Goal: Task Accomplishment & Management: Manage account settings

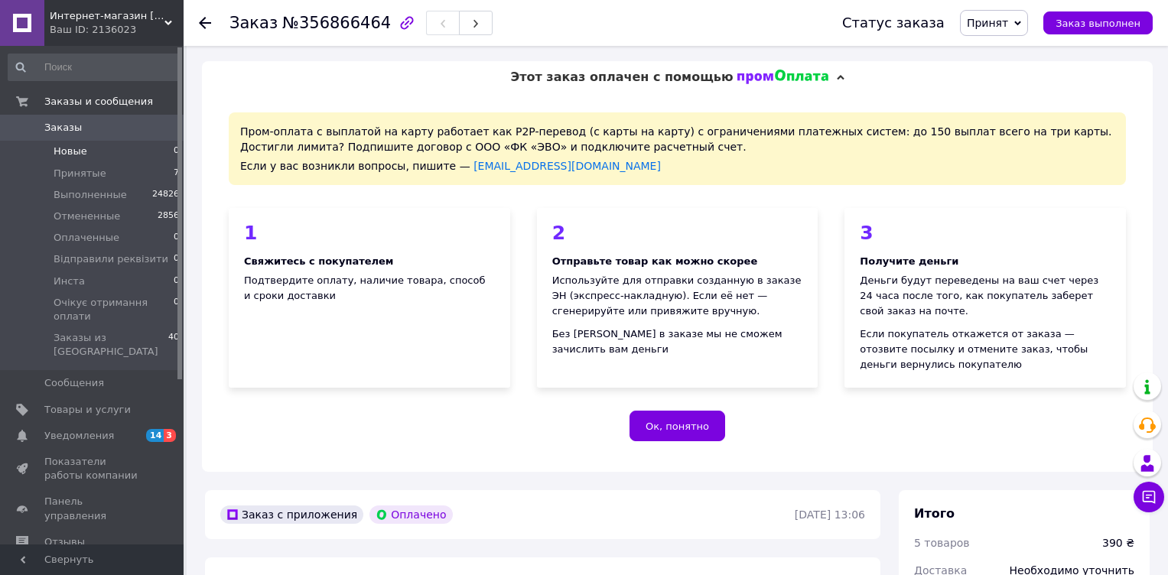
scroll to position [1032, 0]
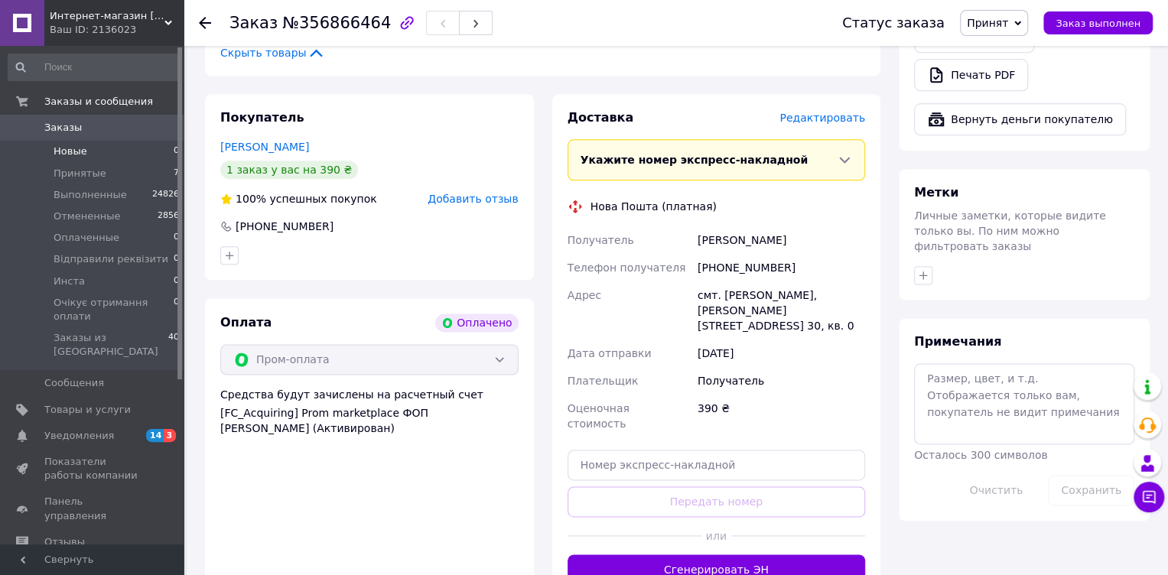
click at [65, 149] on span "Новые" at bounding box center [71, 152] width 34 height 14
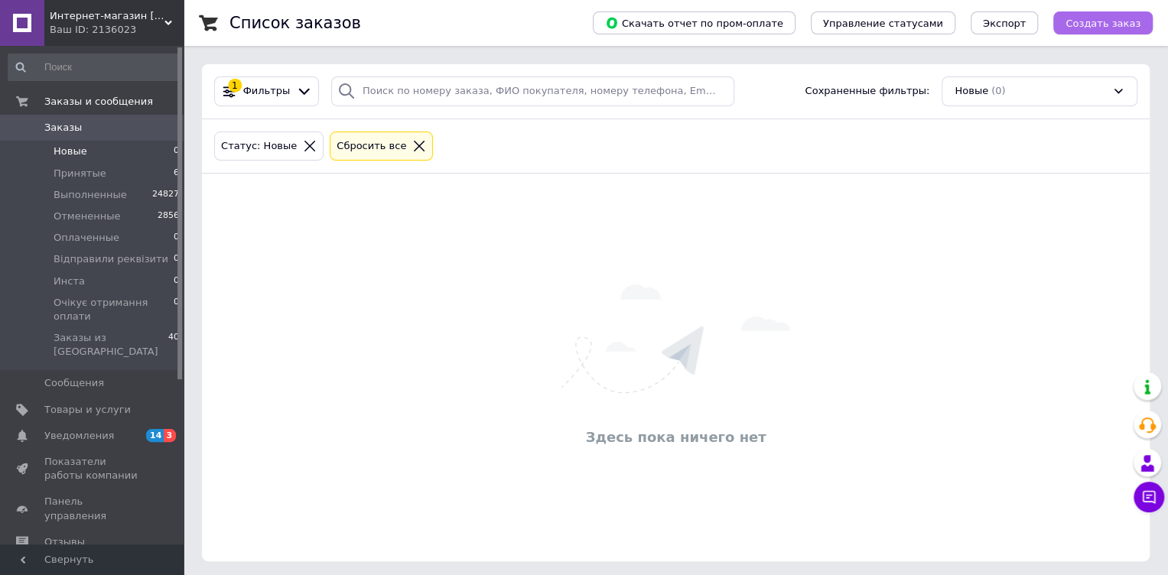
click at [1102, 22] on span "Создать заказ" at bounding box center [1103, 23] width 75 height 11
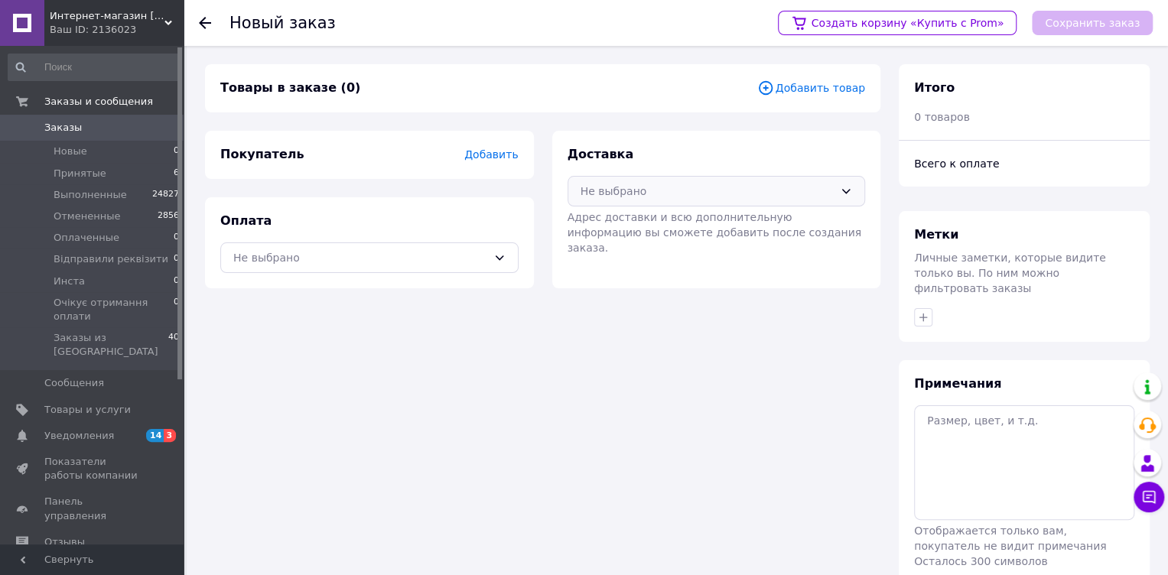
click at [653, 197] on div "Не выбрано" at bounding box center [708, 191] width 254 height 17
click at [610, 217] on span "Нова Пошта (платная)" at bounding box center [728, 224] width 249 height 15
click at [425, 265] on div "Не выбрано" at bounding box center [360, 257] width 254 height 17
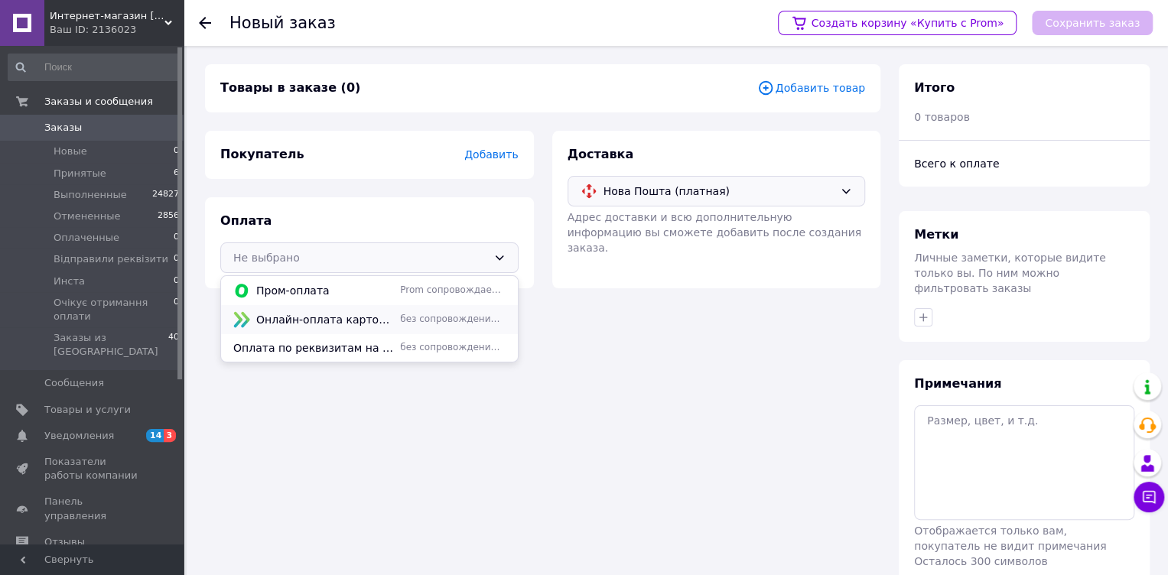
click at [301, 312] on span "Онлайн-оплата картой Visa, Mastercard - LiqPay" at bounding box center [325, 319] width 138 height 15
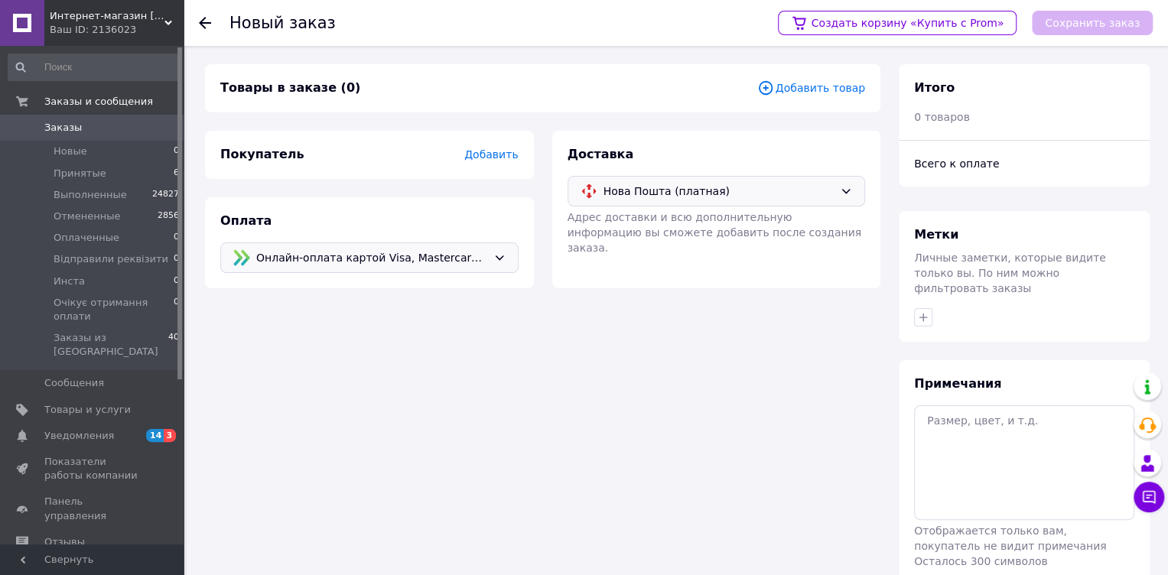
click at [500, 158] on span "Добавить" at bounding box center [491, 154] width 54 height 12
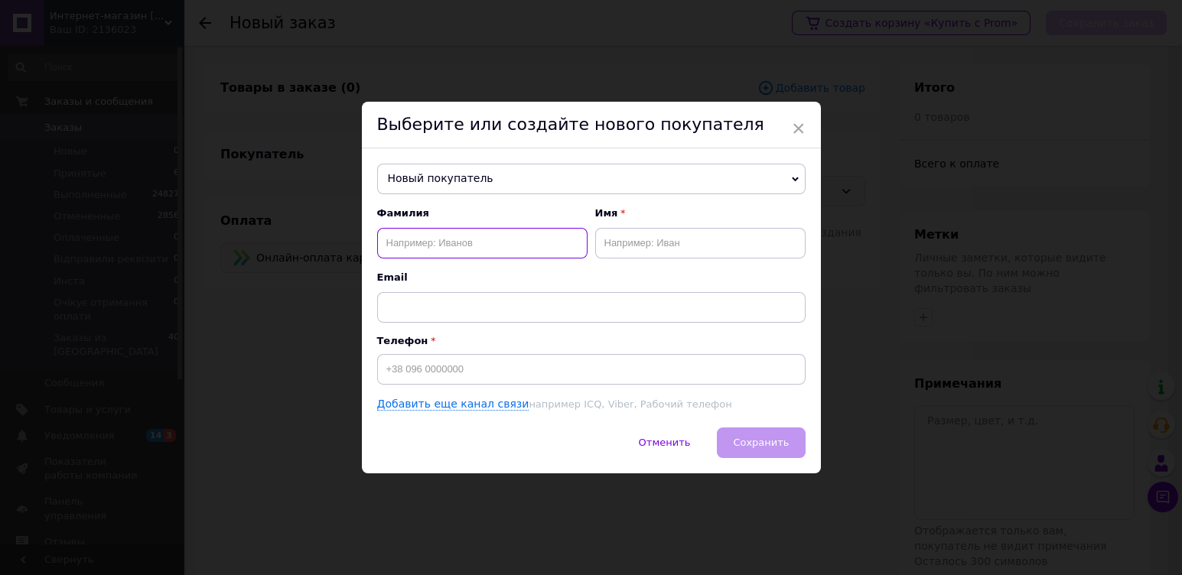
click at [402, 243] on input "text" at bounding box center [482, 243] width 210 height 31
type input "[PERSON_NAME]"
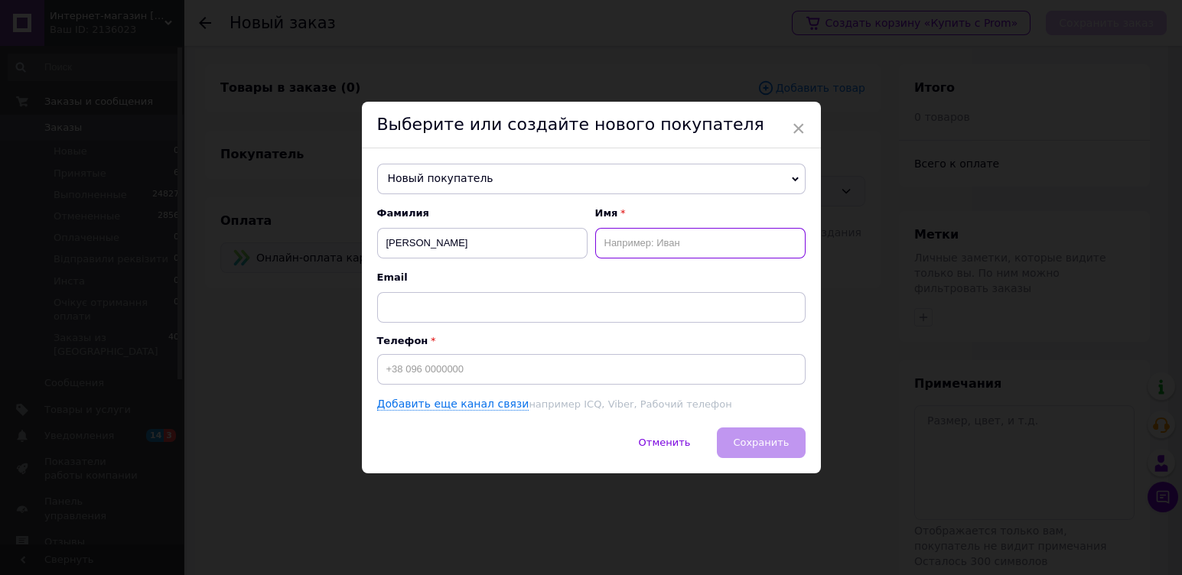
click at [631, 242] on input "text" at bounding box center [700, 243] width 210 height 31
type input "Анастасія"
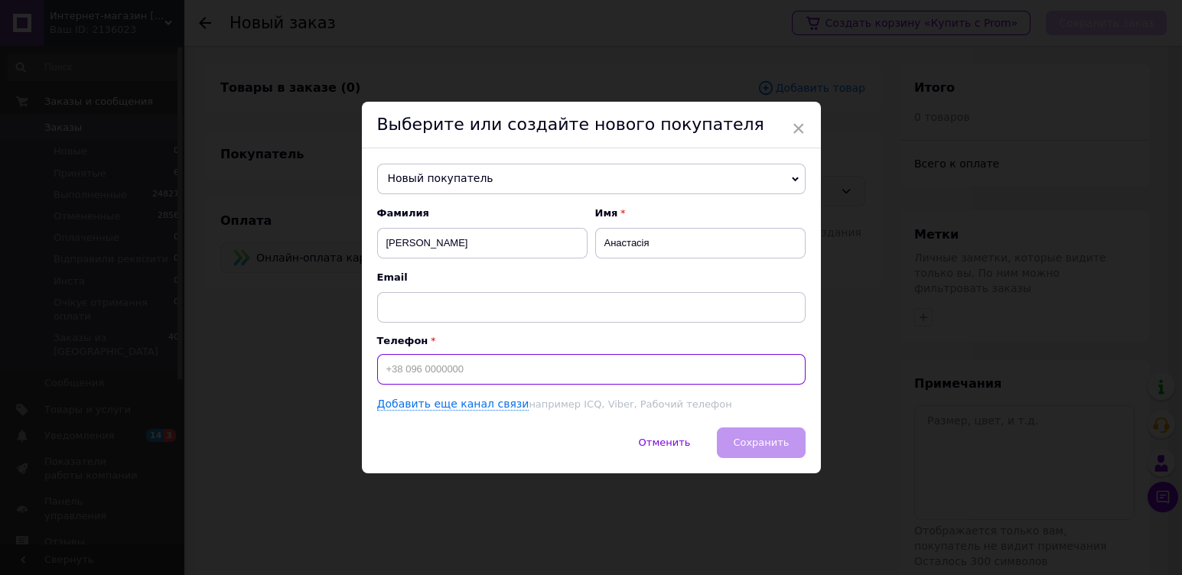
click at [431, 368] on input at bounding box center [591, 369] width 428 height 31
type input "[PHONE_NUMBER]"
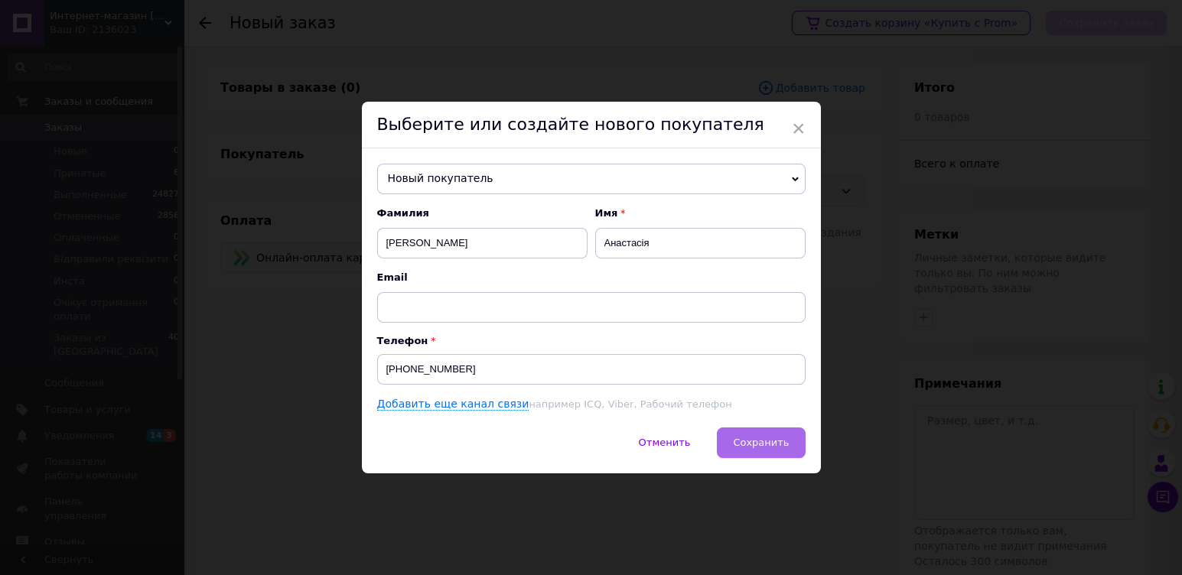
click at [754, 438] on span "Сохранить" at bounding box center [761, 442] width 56 height 11
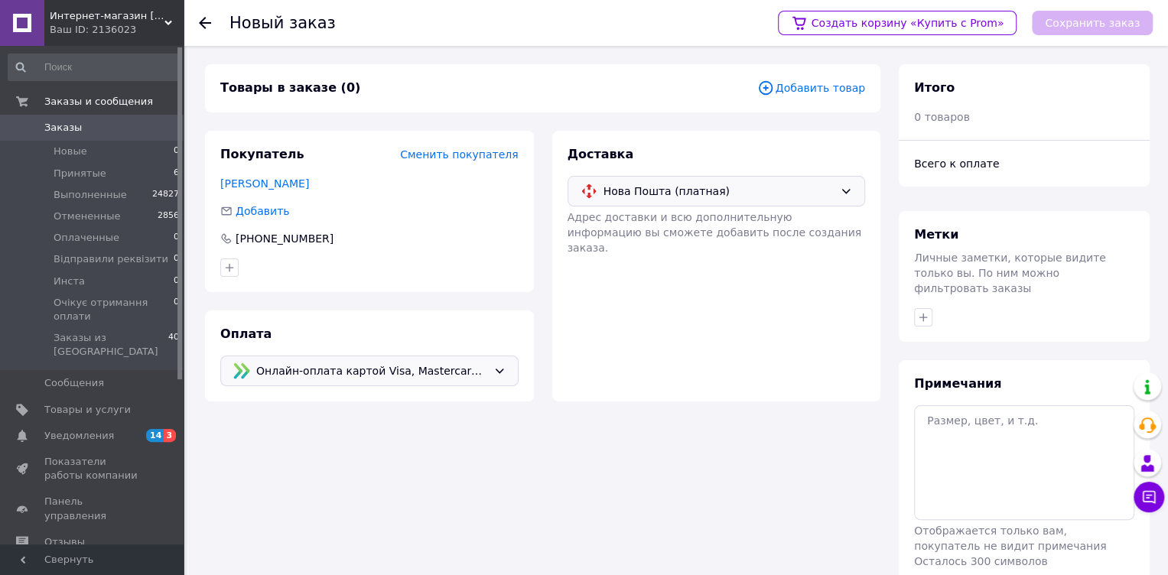
click at [841, 92] on span "Добавить товар" at bounding box center [811, 88] width 108 height 17
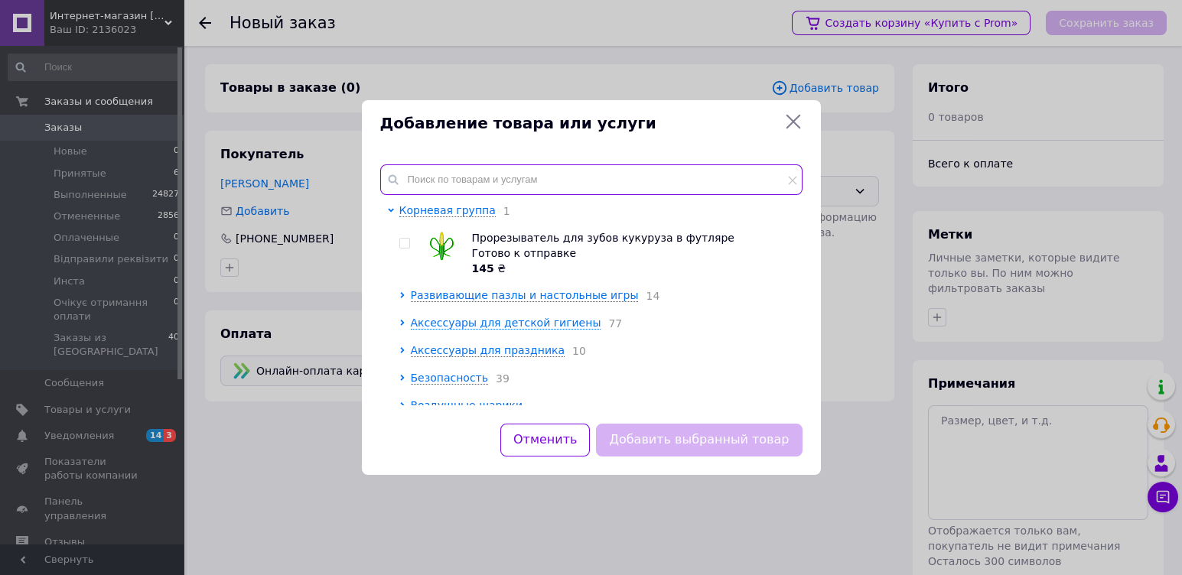
click at [454, 183] on input "text" at bounding box center [591, 179] width 422 height 31
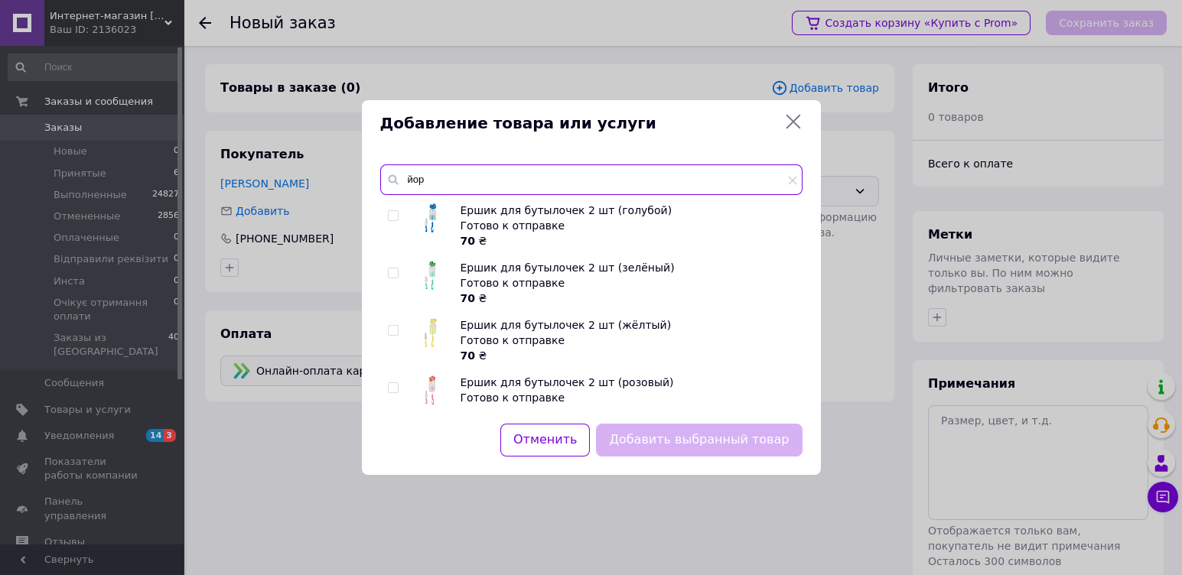
scroll to position [73, 0]
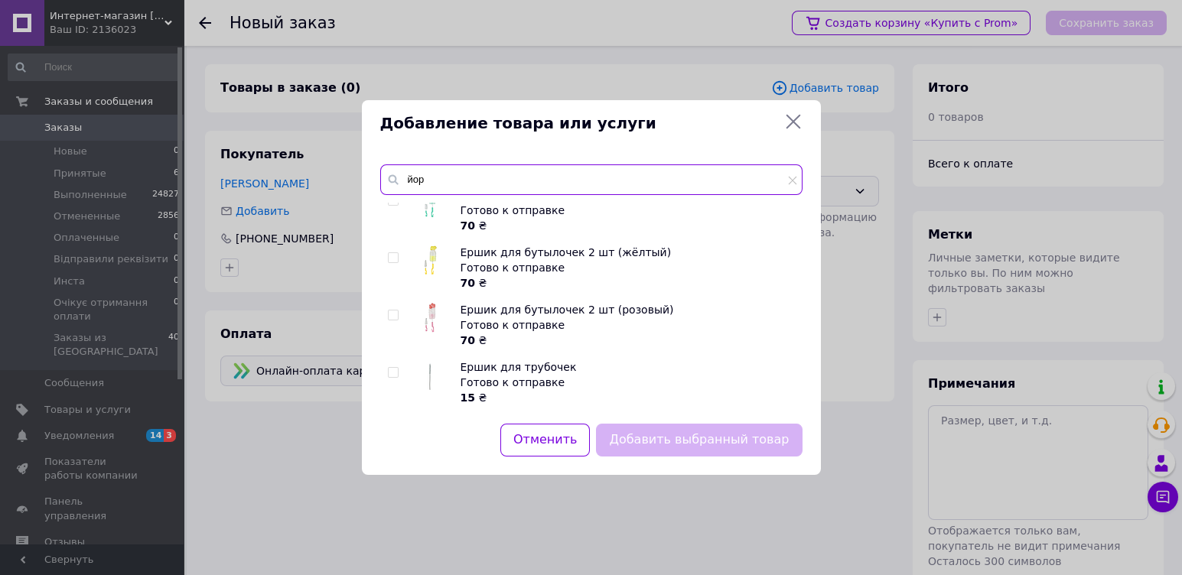
type input "йор"
click at [391, 371] on input "checkbox" at bounding box center [393, 373] width 10 height 10
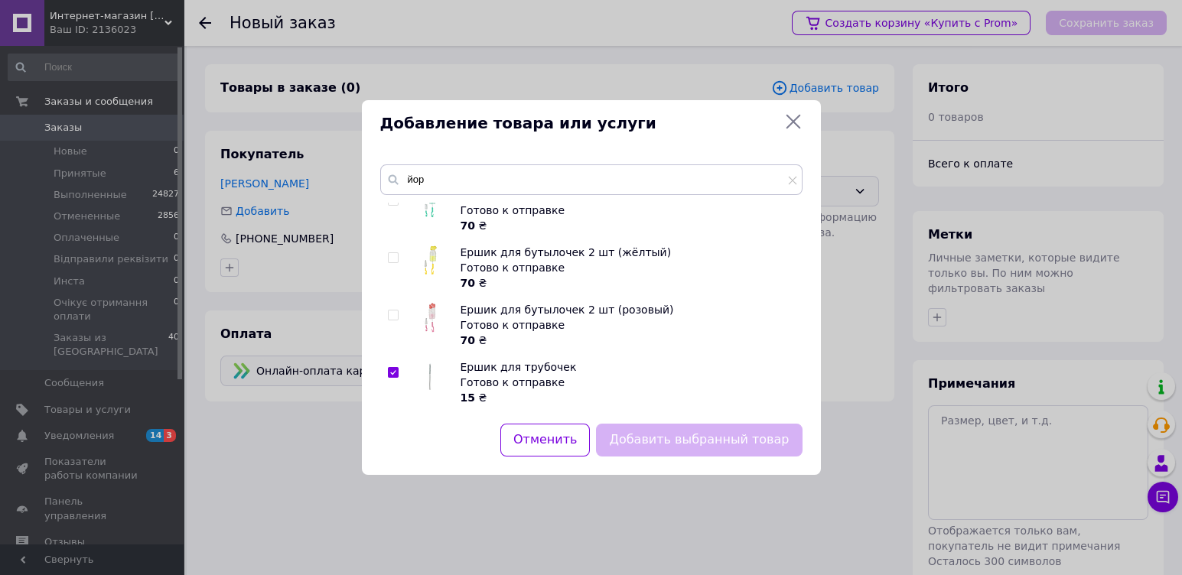
checkbox input "true"
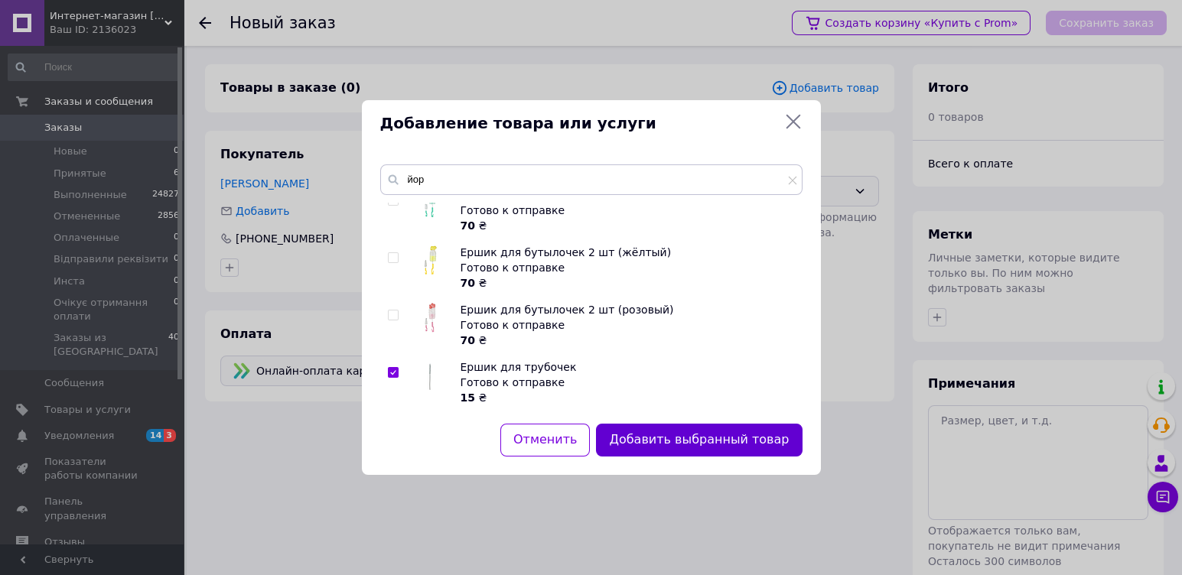
click at [680, 436] on button "Добавить выбранный товар" at bounding box center [699, 440] width 206 height 33
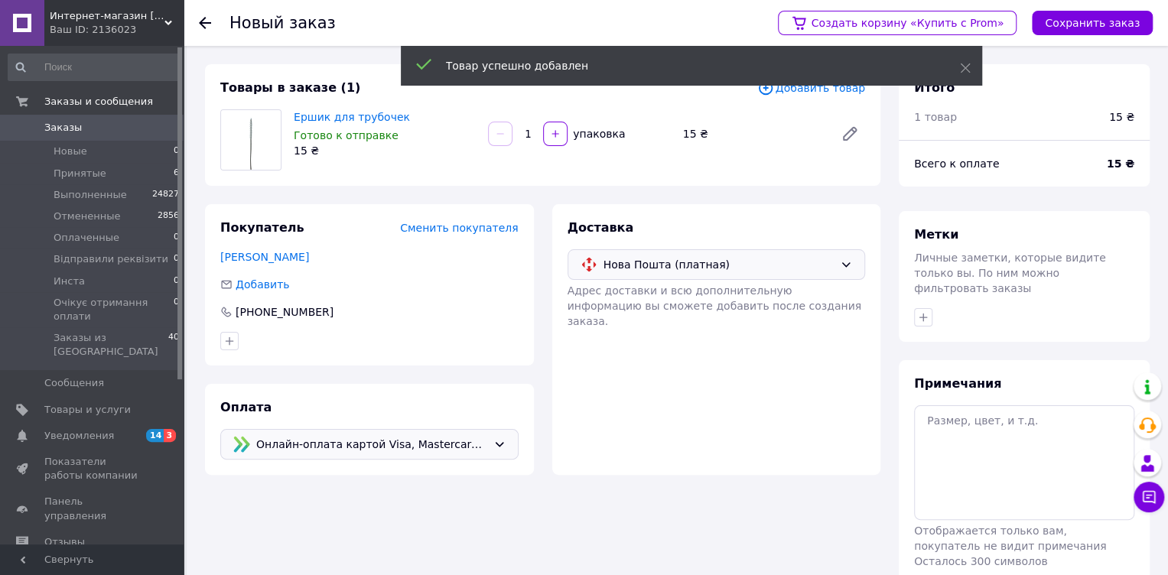
click at [838, 85] on div "Товар успешно добавлен" at bounding box center [691, 66] width 581 height 40
click at [834, 93] on span "Добавить товар" at bounding box center [811, 88] width 108 height 17
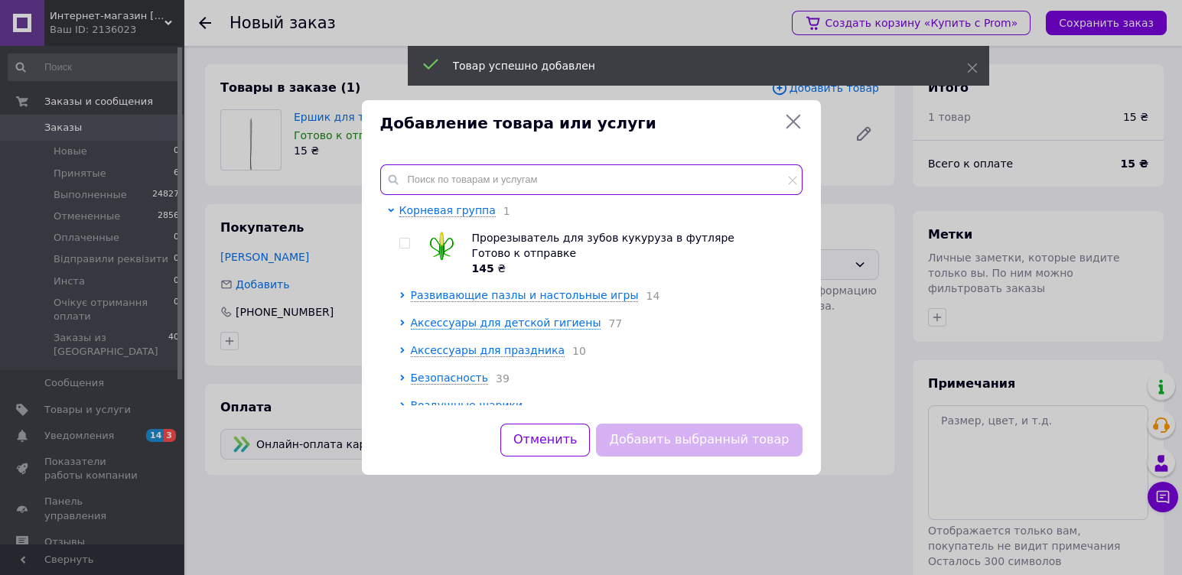
click at [491, 181] on input "text" at bounding box center [591, 179] width 422 height 31
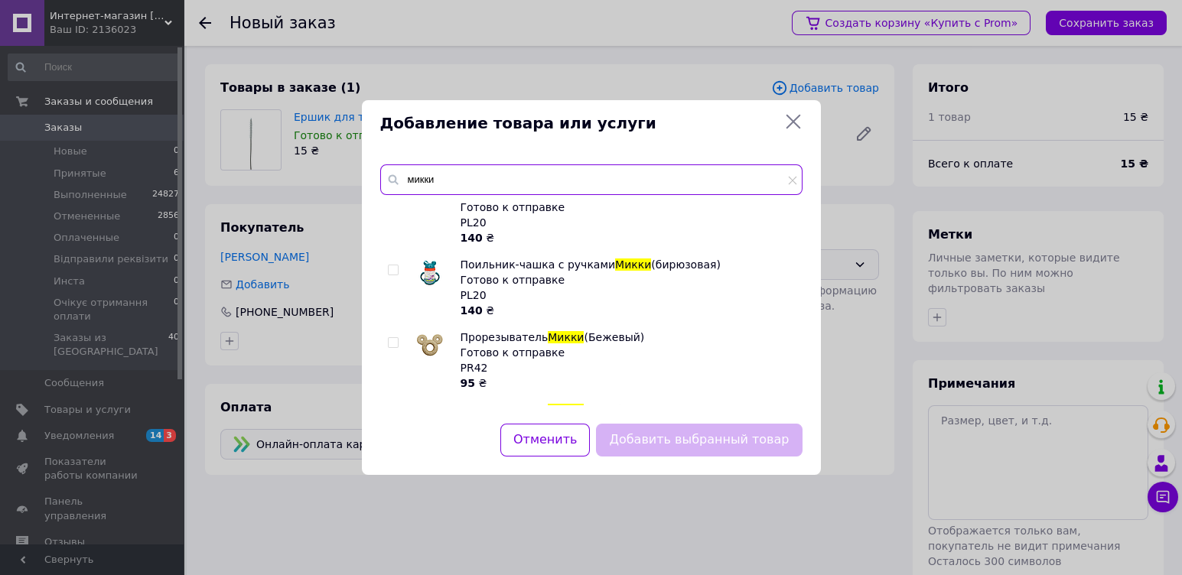
scroll to position [287, 0]
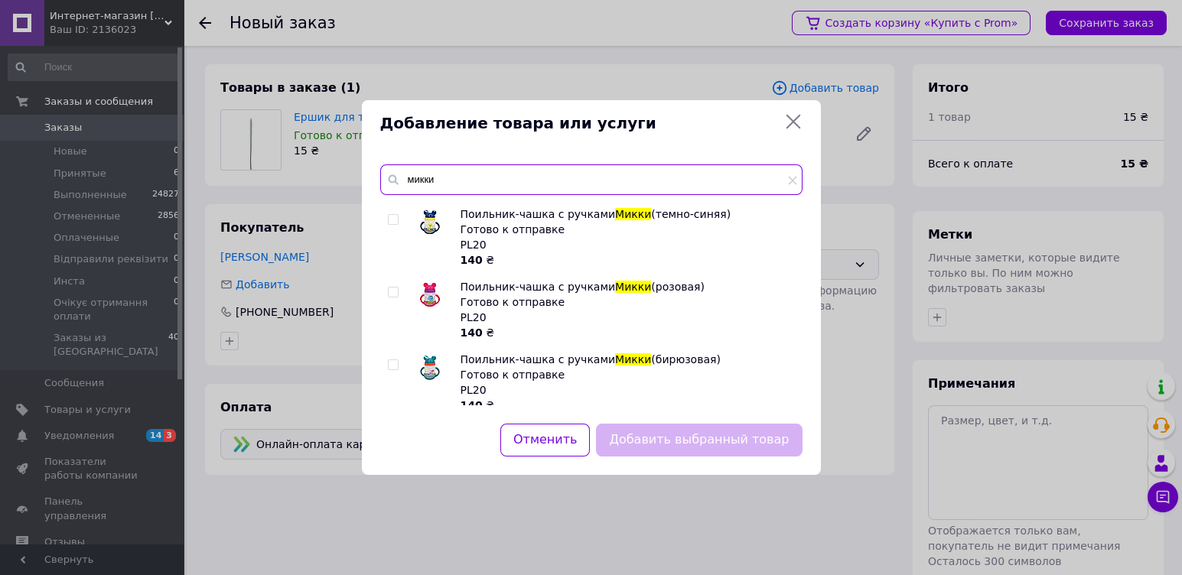
type input "микки"
click at [393, 218] on input "checkbox" at bounding box center [393, 220] width 10 height 10
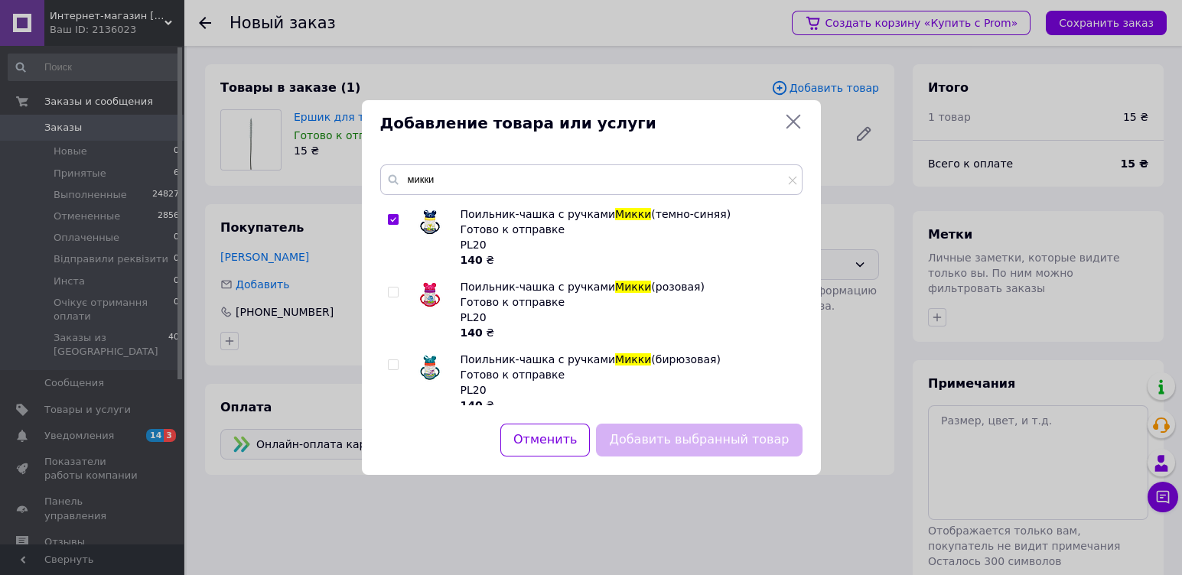
checkbox input "true"
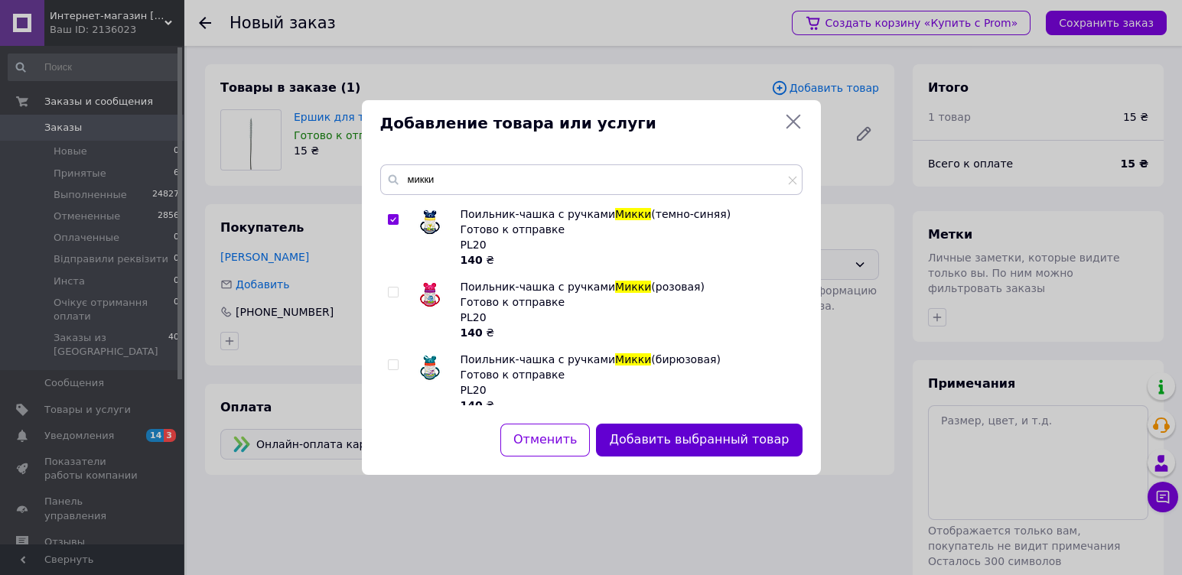
click at [672, 435] on button "Добавить выбранный товар" at bounding box center [699, 440] width 206 height 33
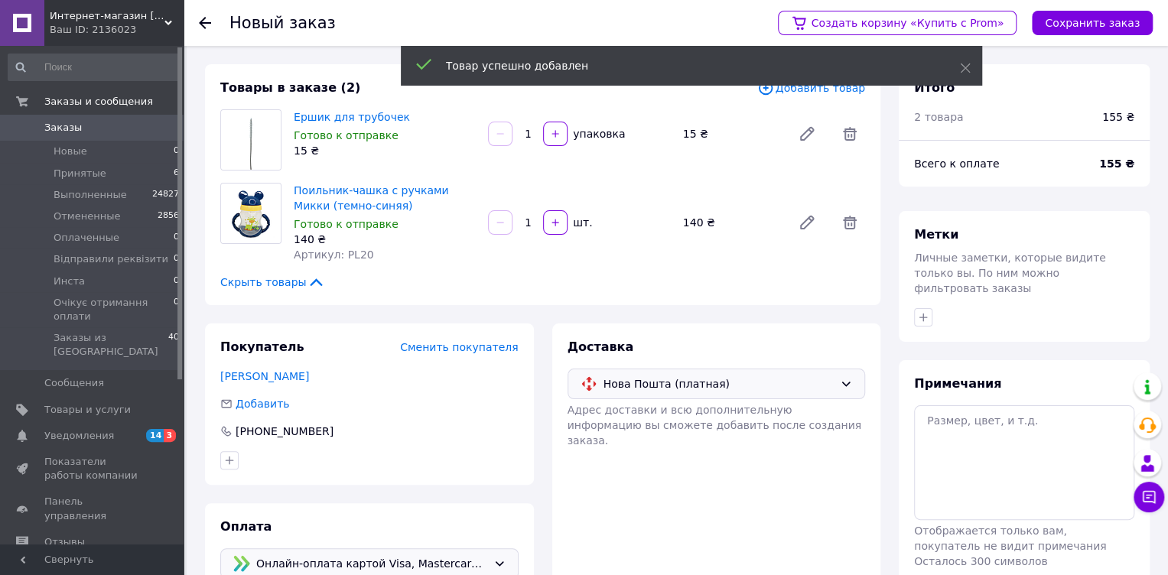
click at [828, 91] on span "Добавить товар" at bounding box center [811, 88] width 108 height 17
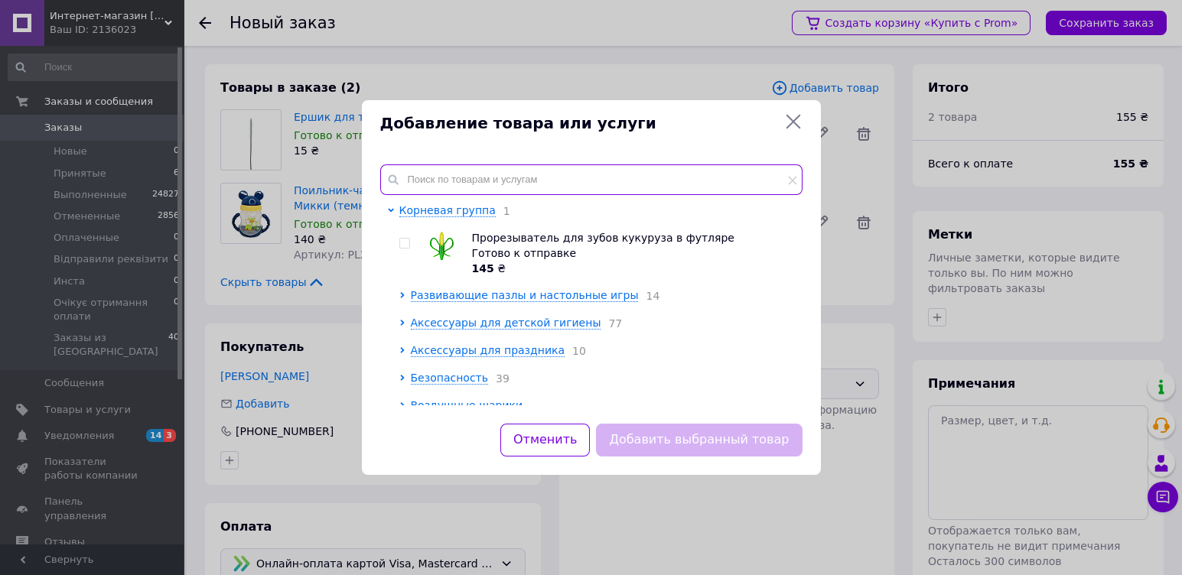
click at [434, 176] on input "text" at bounding box center [591, 179] width 422 height 31
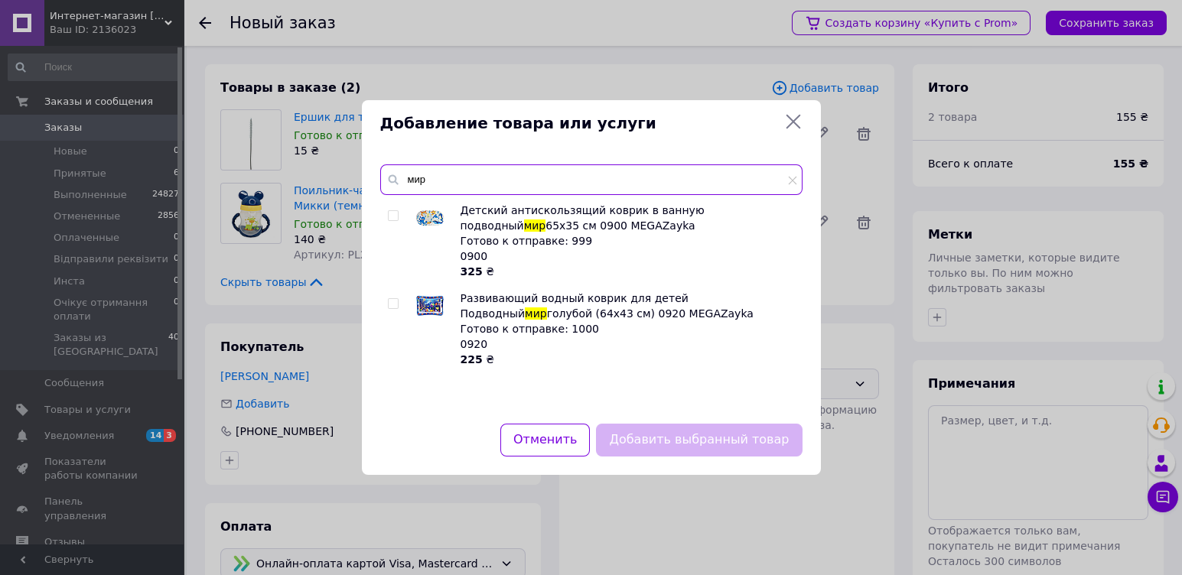
type input "мир"
click at [392, 216] on input "checkbox" at bounding box center [393, 216] width 10 height 10
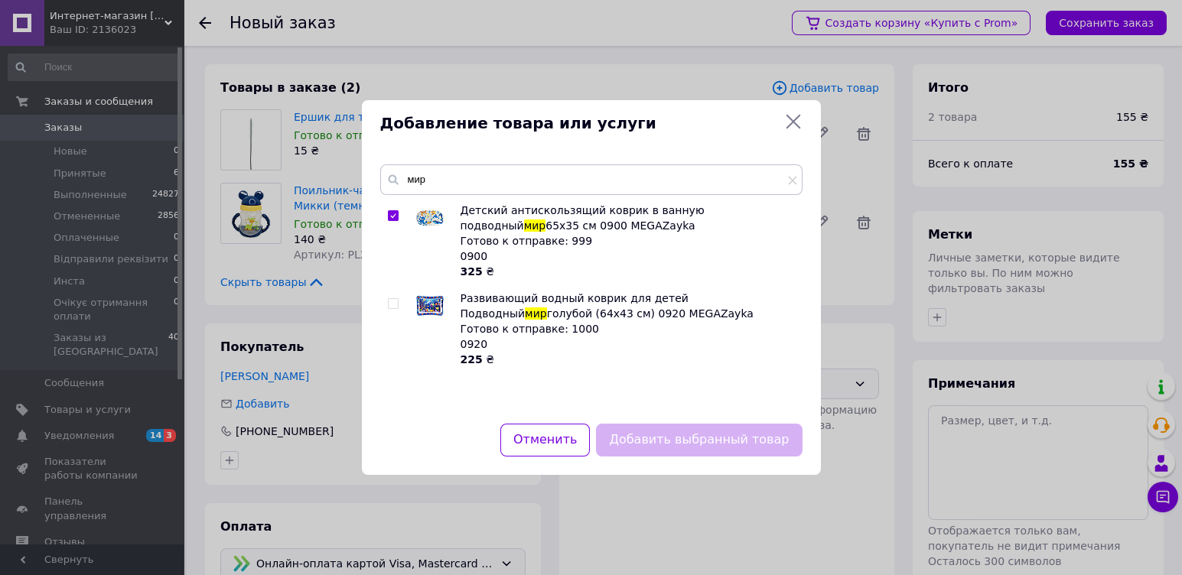
checkbox input "true"
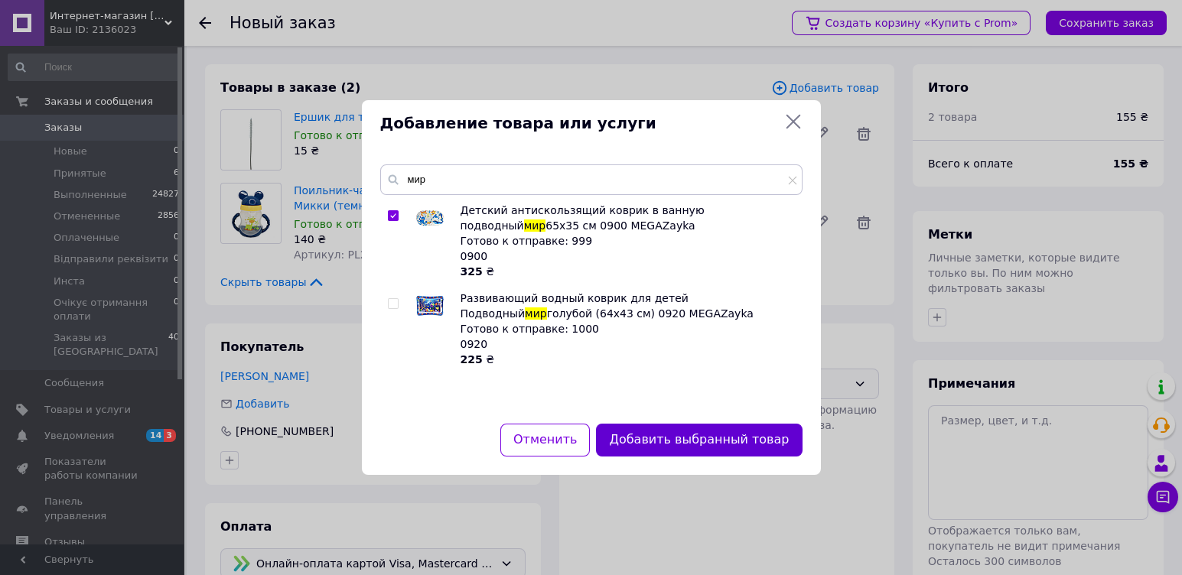
click at [672, 451] on button "Добавить выбранный товар" at bounding box center [699, 440] width 206 height 33
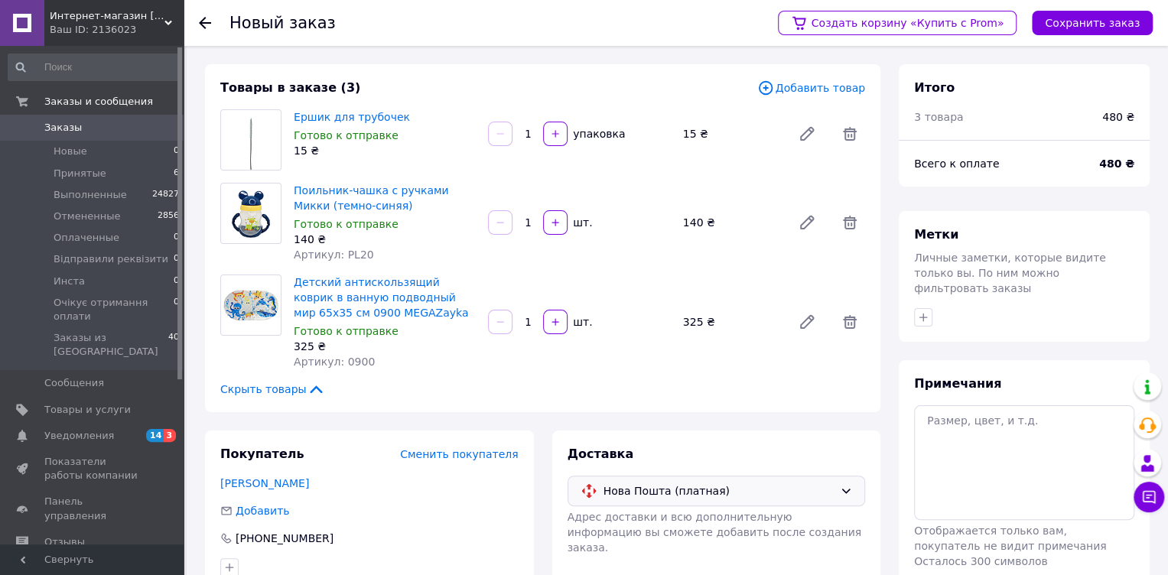
click at [807, 87] on span "Добавить товар" at bounding box center [811, 88] width 108 height 17
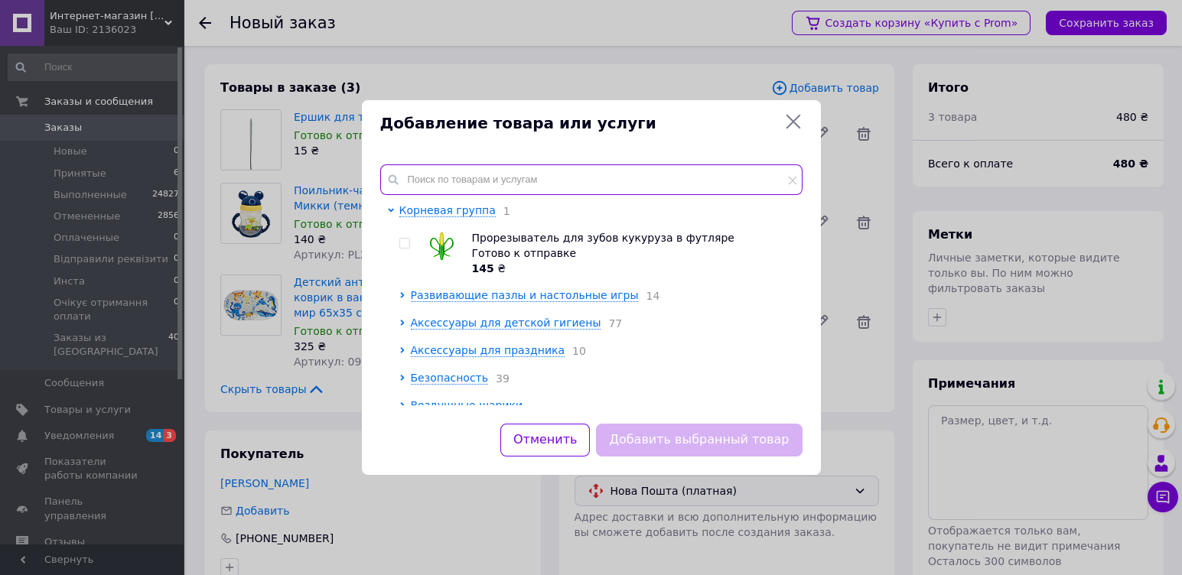
click at [454, 187] on input "text" at bounding box center [591, 179] width 422 height 31
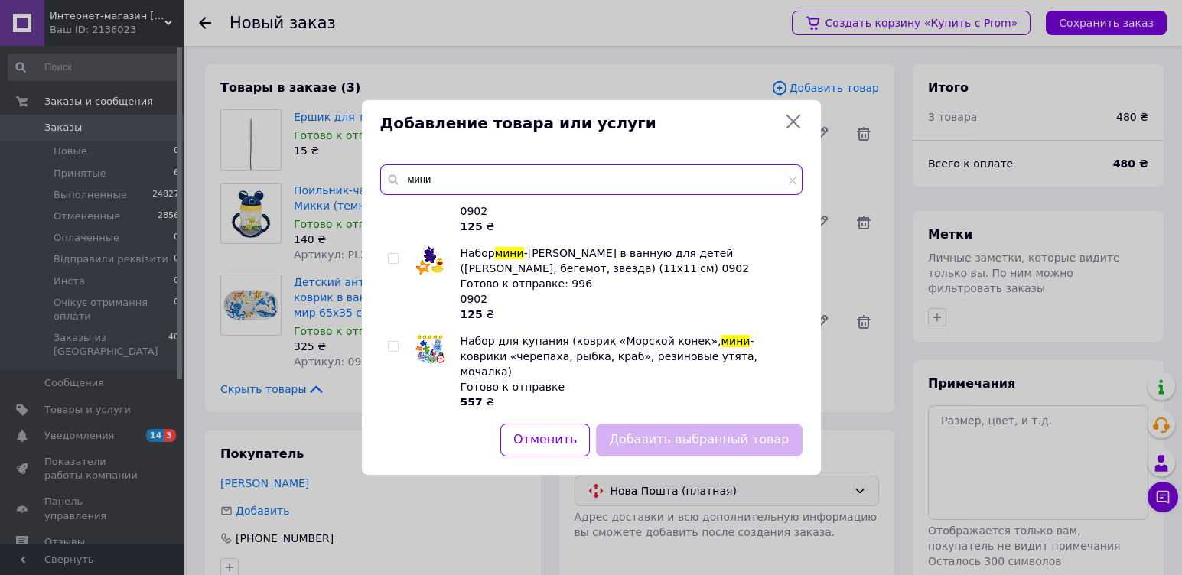
scroll to position [382, 0]
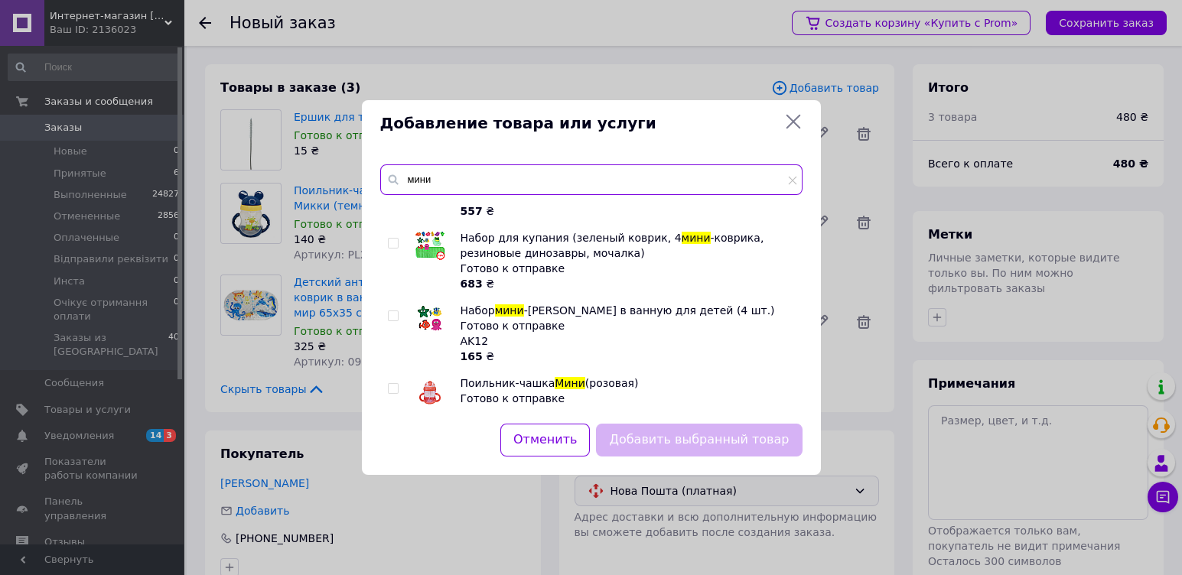
type input "мини"
click at [393, 311] on input "checkbox" at bounding box center [393, 316] width 10 height 10
checkbox input "true"
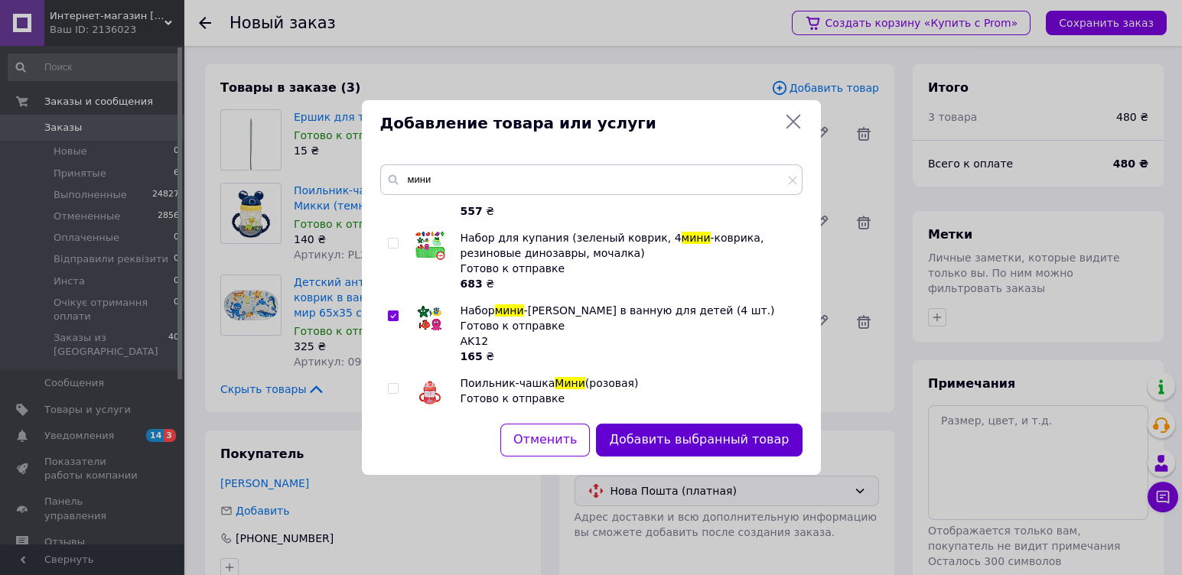
click at [672, 437] on button "Добавить выбранный товар" at bounding box center [699, 440] width 206 height 33
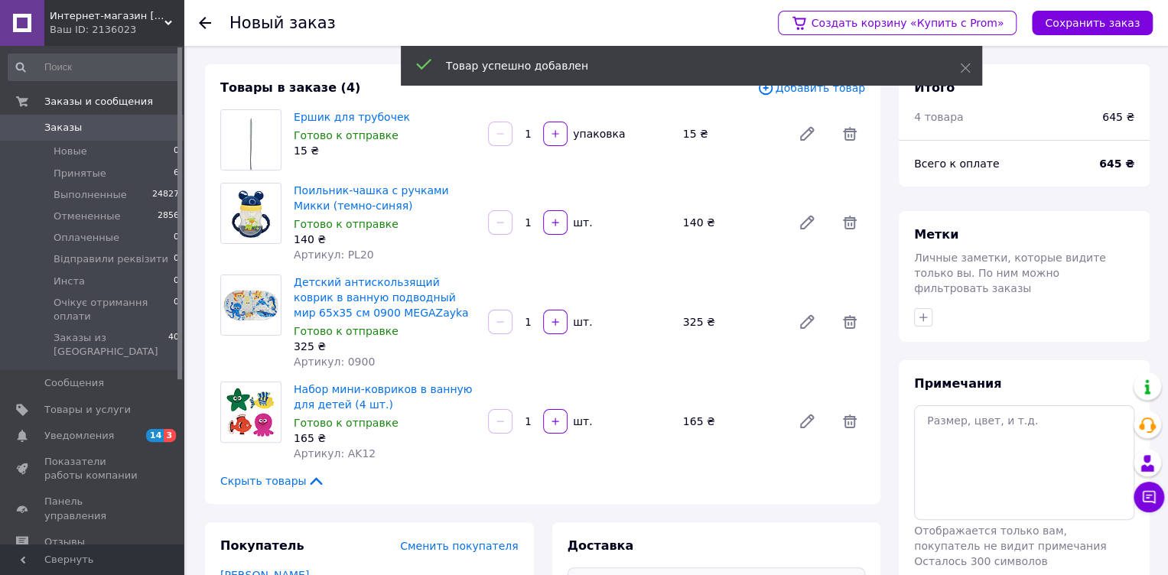
click at [843, 90] on span "Добавить товар" at bounding box center [811, 88] width 108 height 17
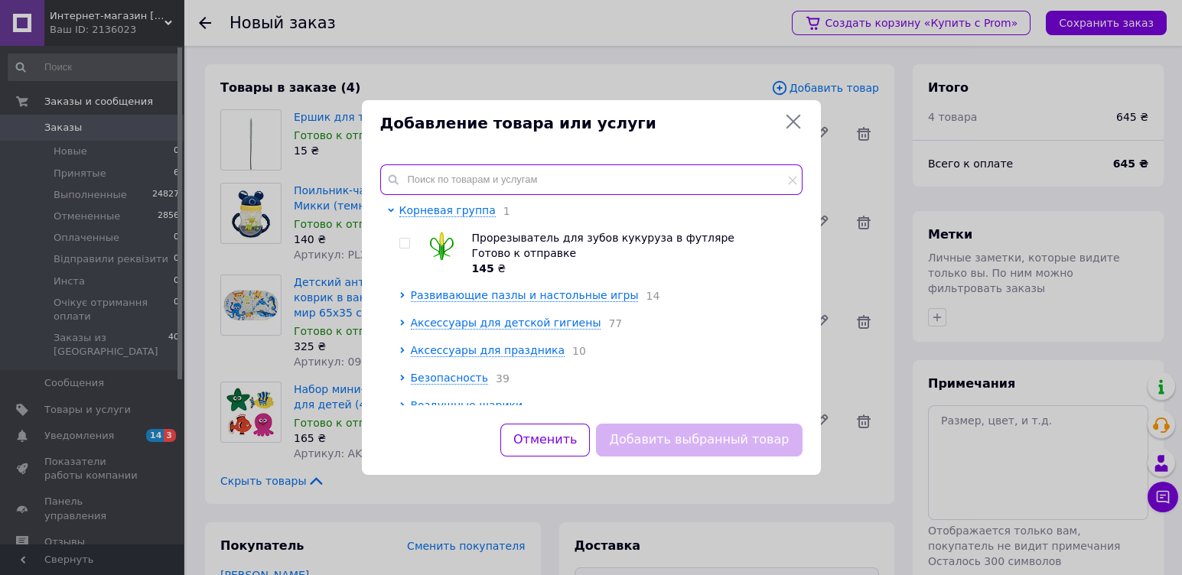
click at [467, 178] on input "text" at bounding box center [591, 179] width 422 height 31
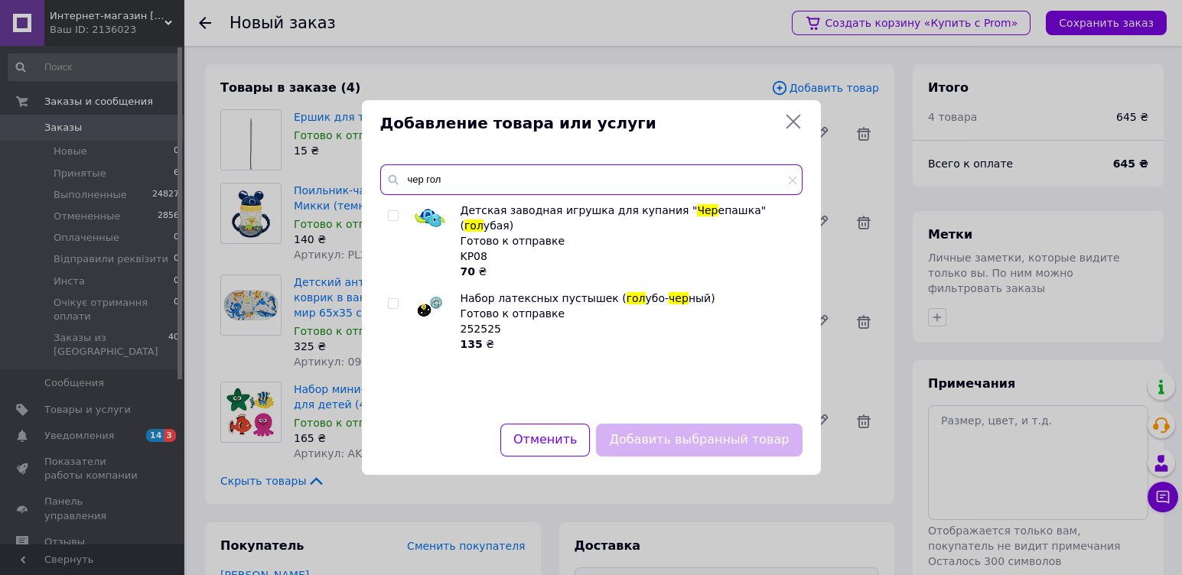
type input "чер гол"
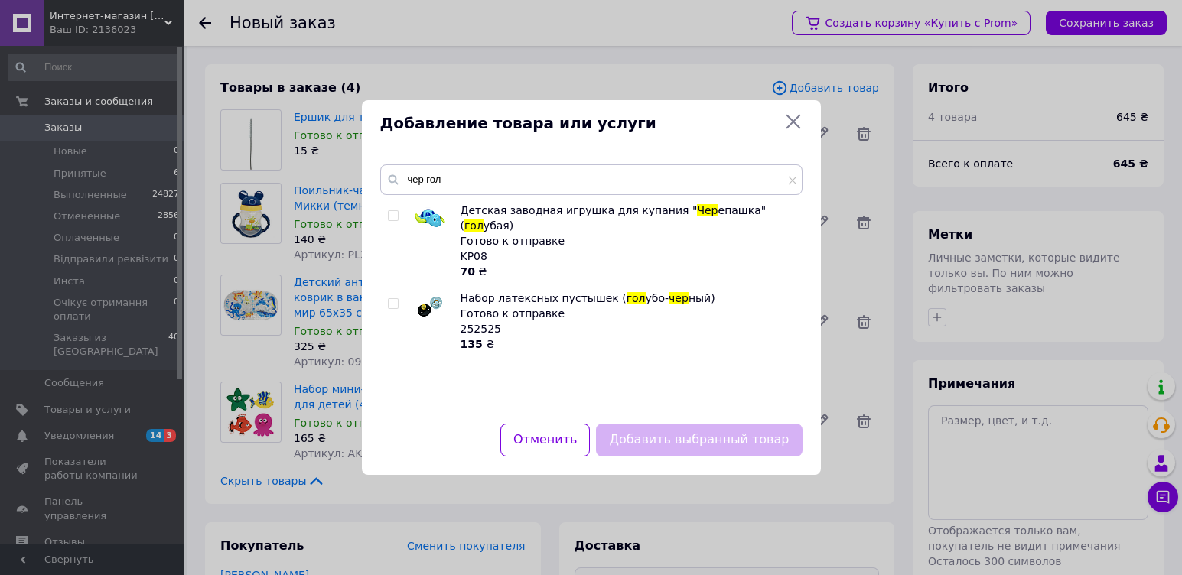
click at [392, 212] on input "checkbox" at bounding box center [393, 216] width 10 height 10
checkbox input "true"
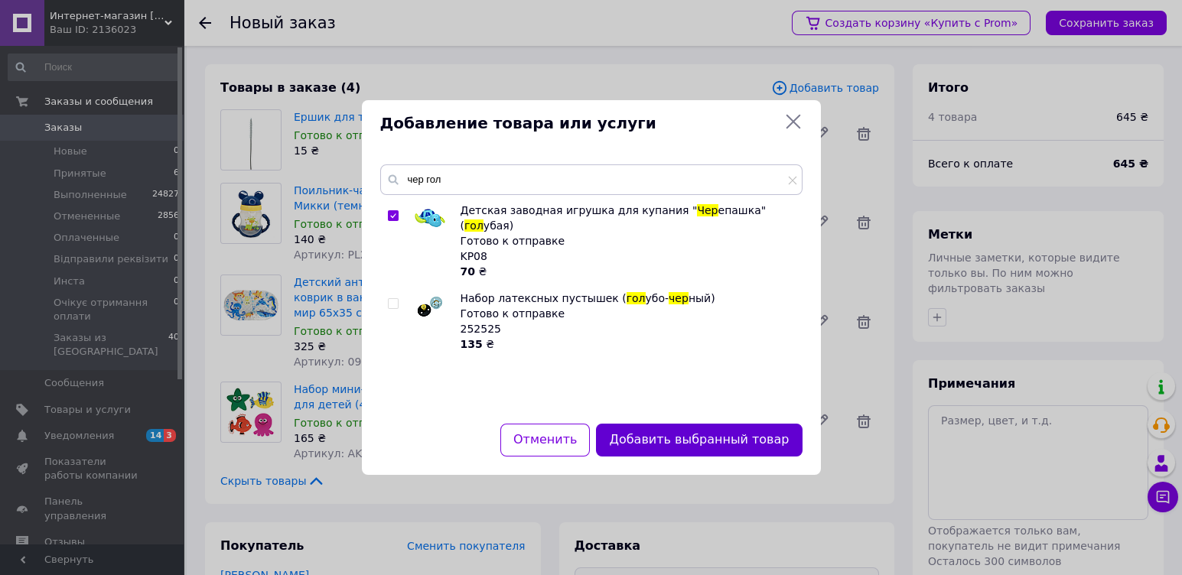
click at [638, 443] on button "Добавить выбранный товар" at bounding box center [699, 440] width 206 height 33
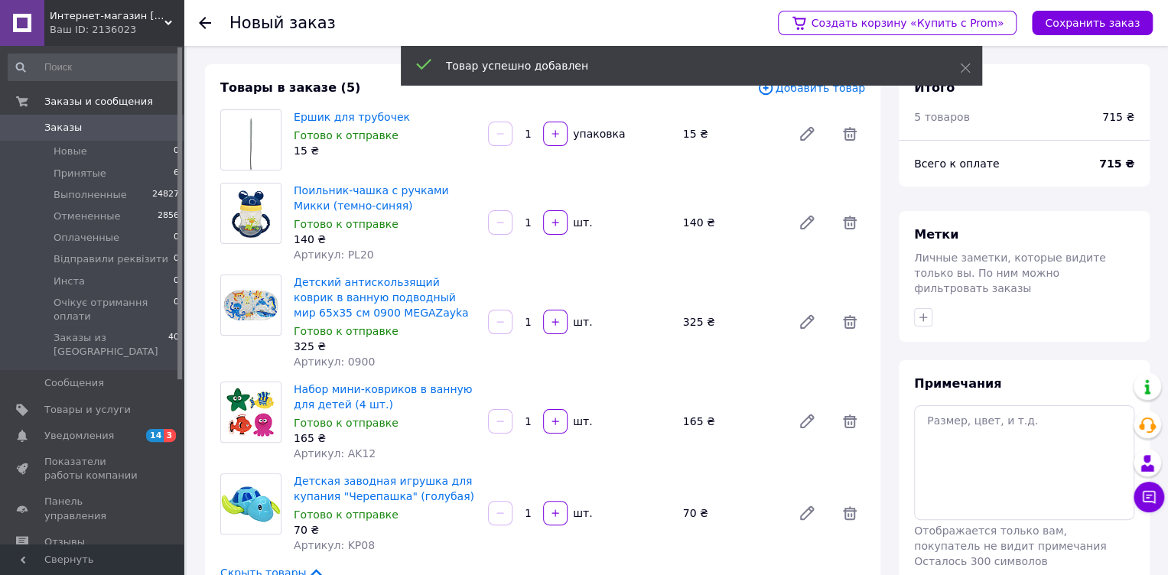
click at [832, 92] on span "Добавить товар" at bounding box center [811, 88] width 108 height 17
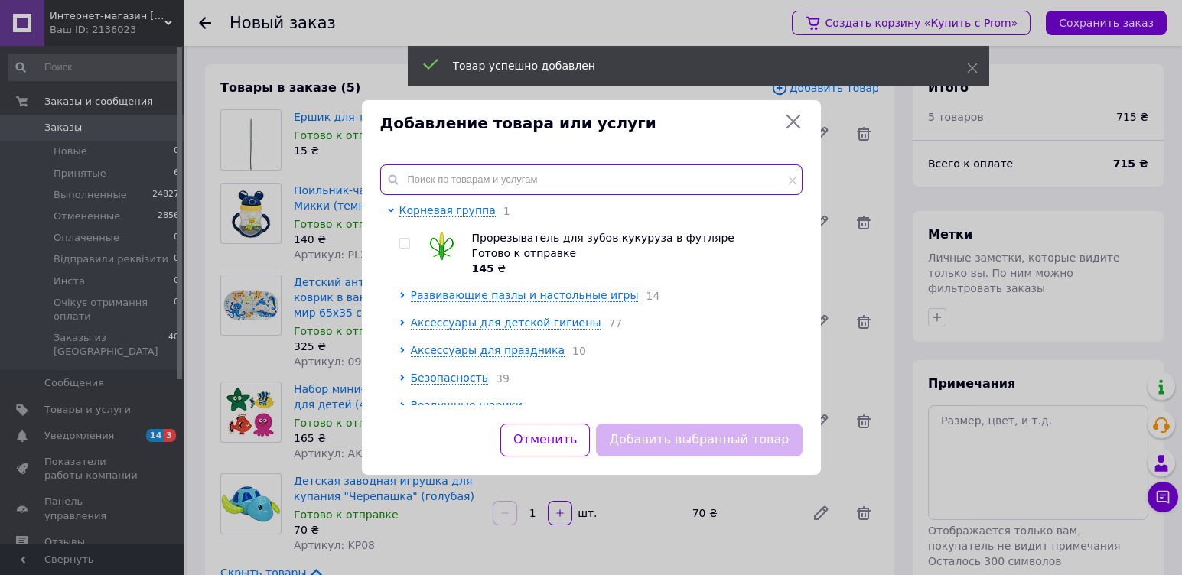
click at [445, 184] on input "text" at bounding box center [591, 179] width 422 height 31
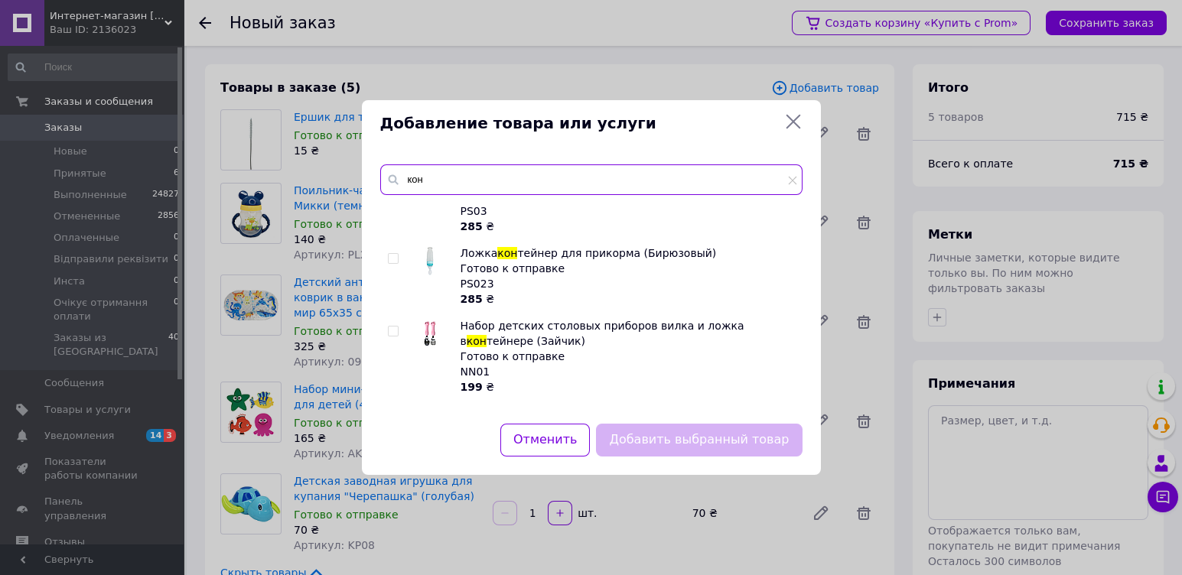
scroll to position [0, 0]
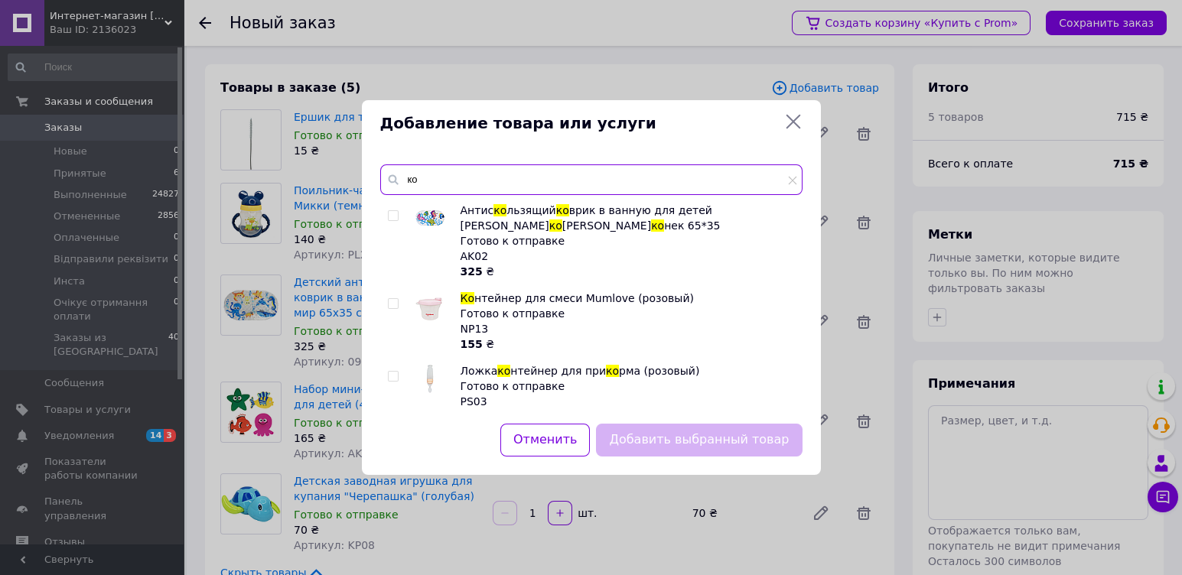
type input "к"
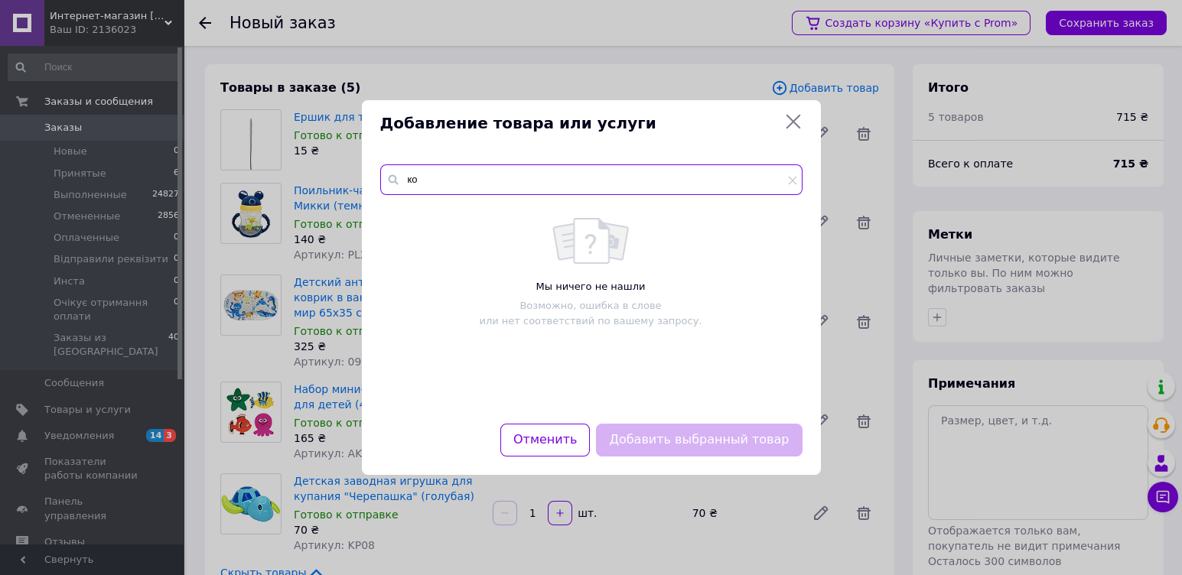
type input "к"
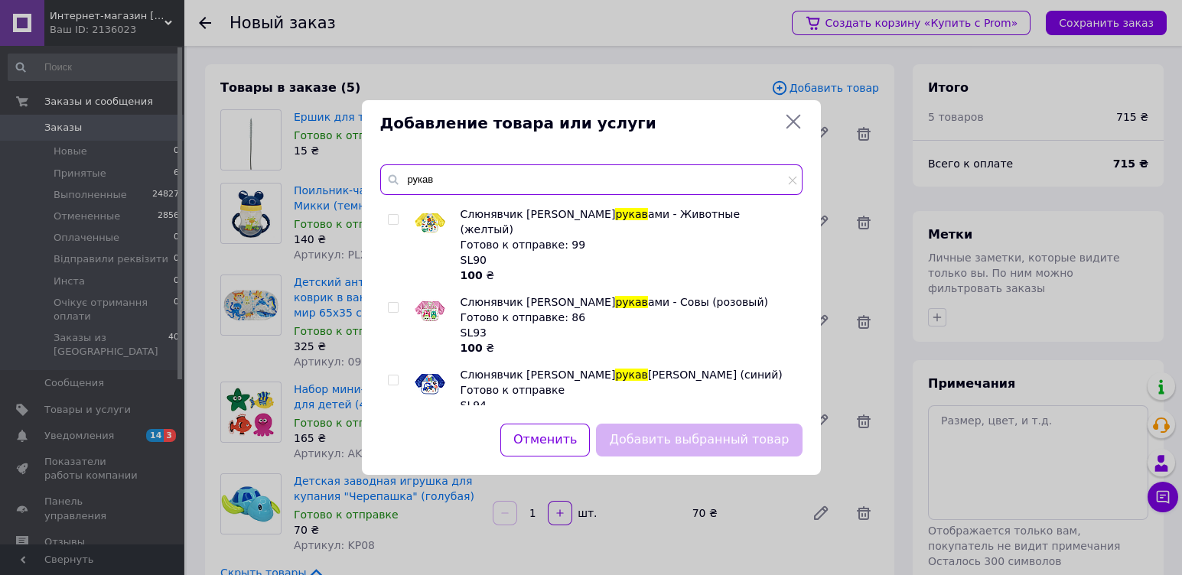
scroll to position [1223, 0]
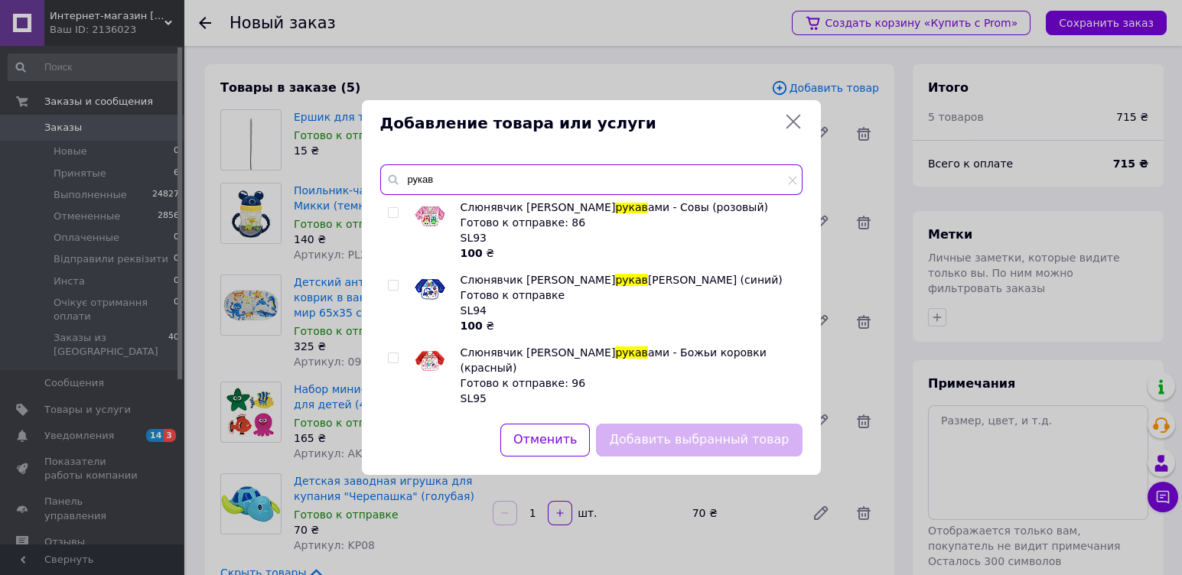
type input "рукав"
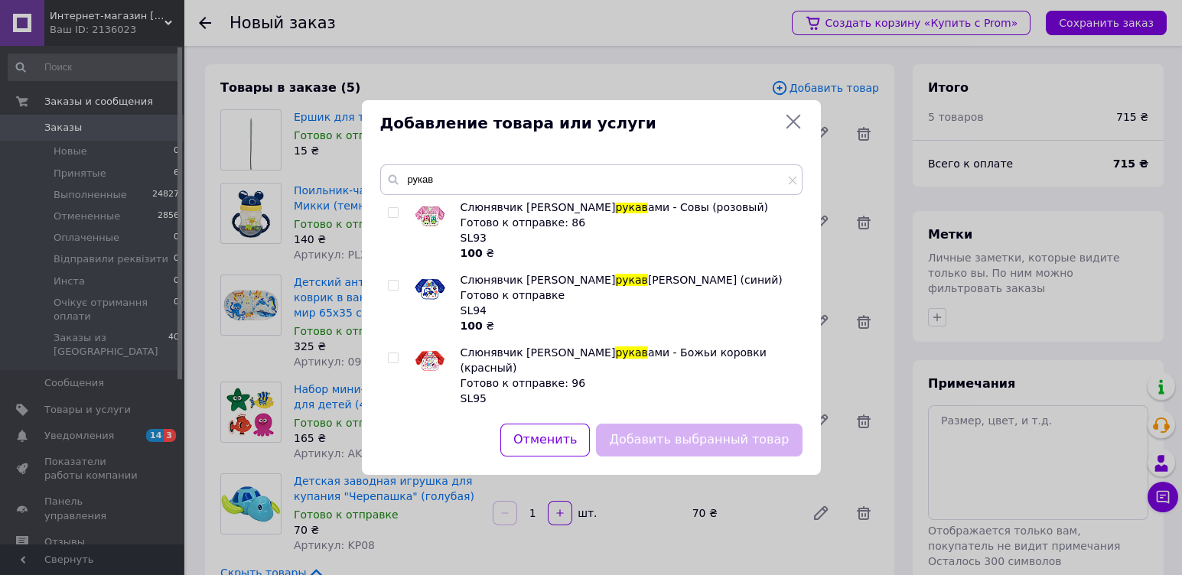
click at [393, 281] on input "checkbox" at bounding box center [393, 286] width 10 height 10
checkbox input "true"
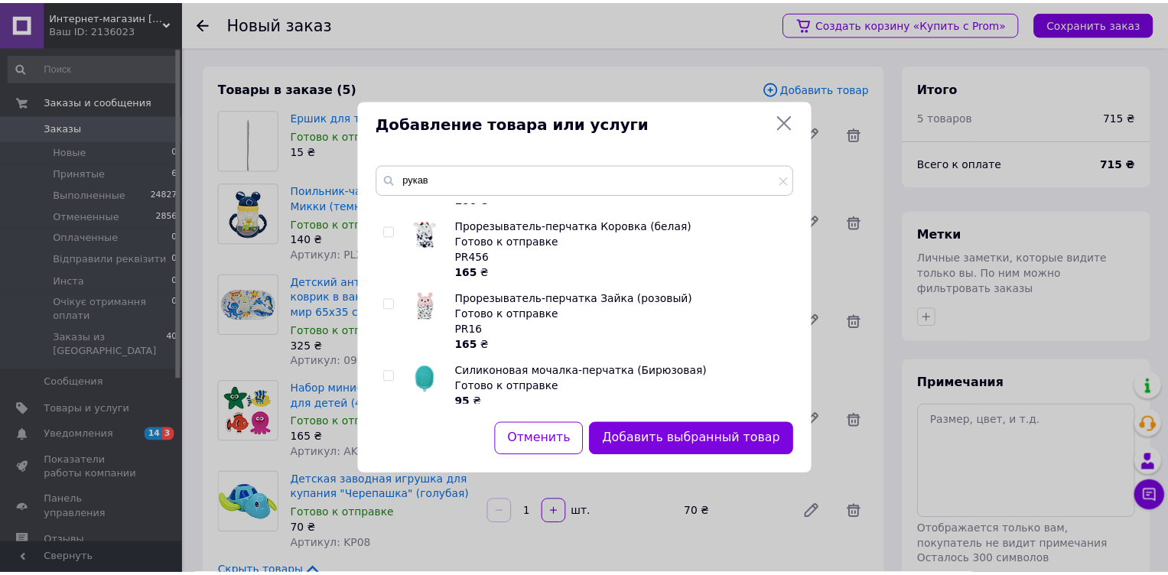
scroll to position [1319, 0]
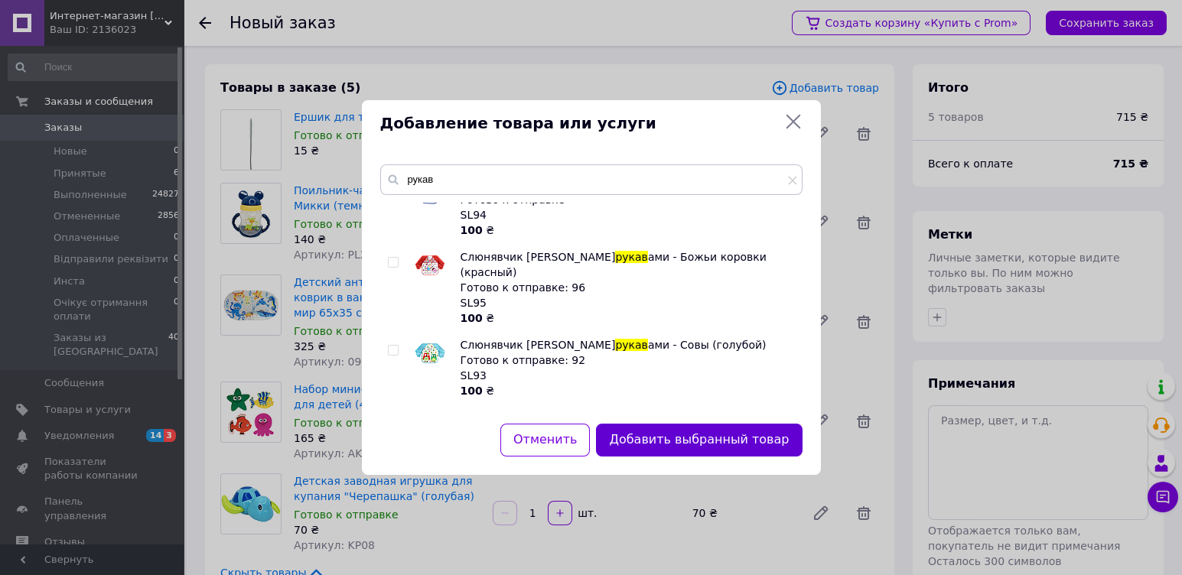
click at [692, 437] on button "Добавить выбранный товар" at bounding box center [699, 440] width 206 height 33
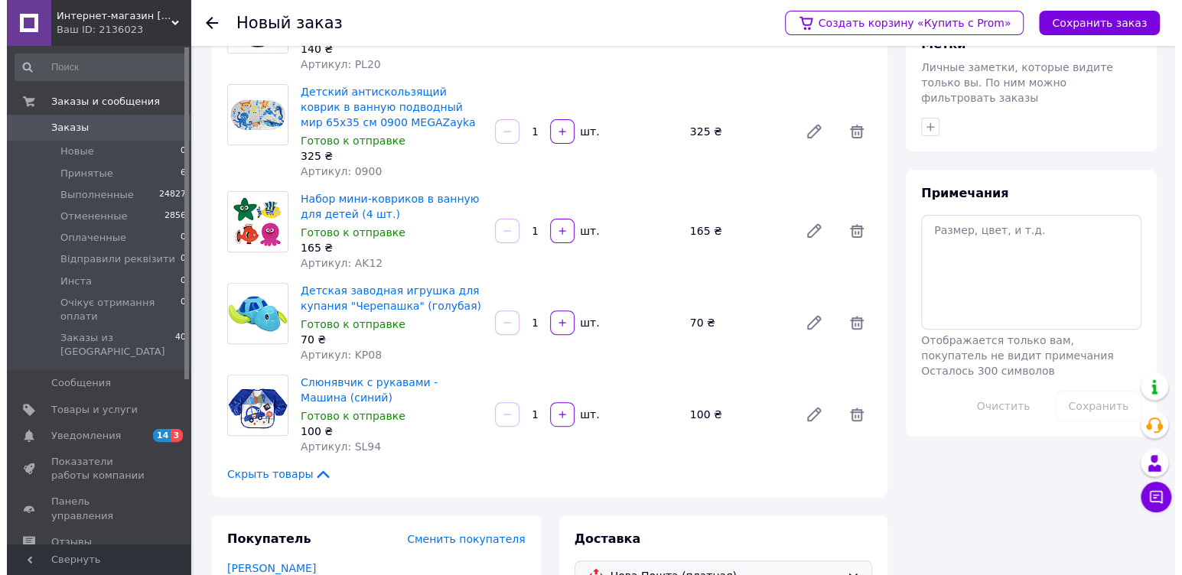
scroll to position [0, 0]
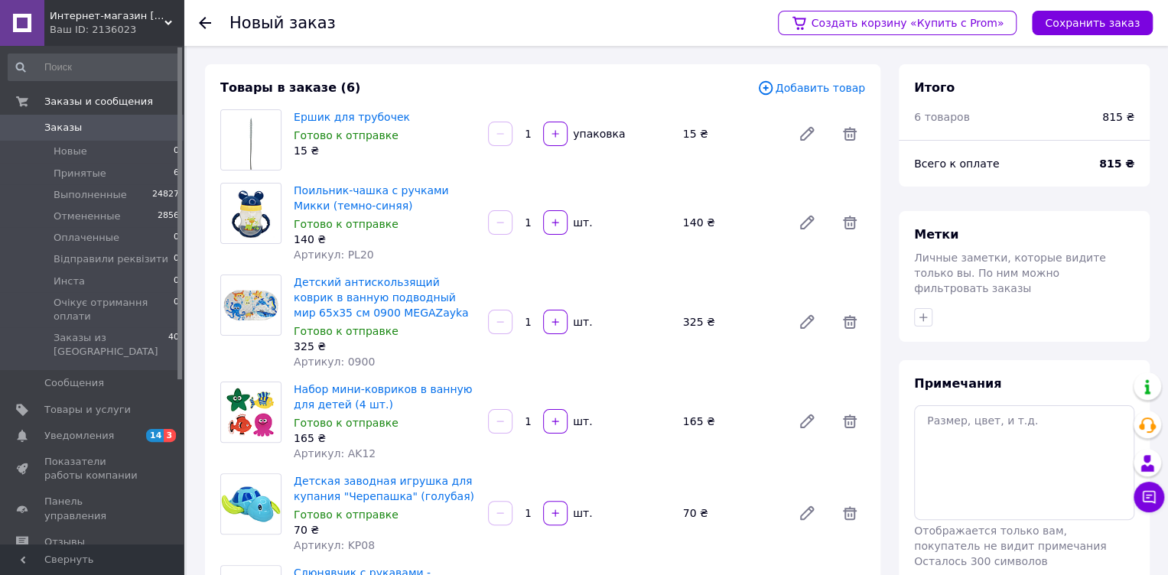
click at [823, 92] on span "Добавить товар" at bounding box center [811, 88] width 108 height 17
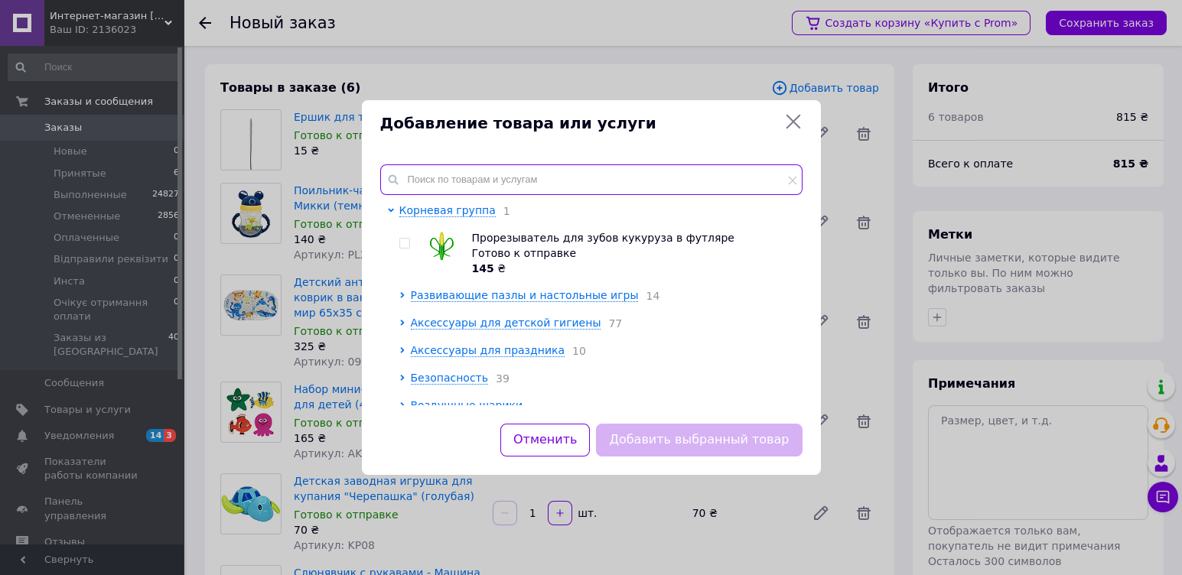
click at [527, 178] on input "text" at bounding box center [591, 179] width 422 height 31
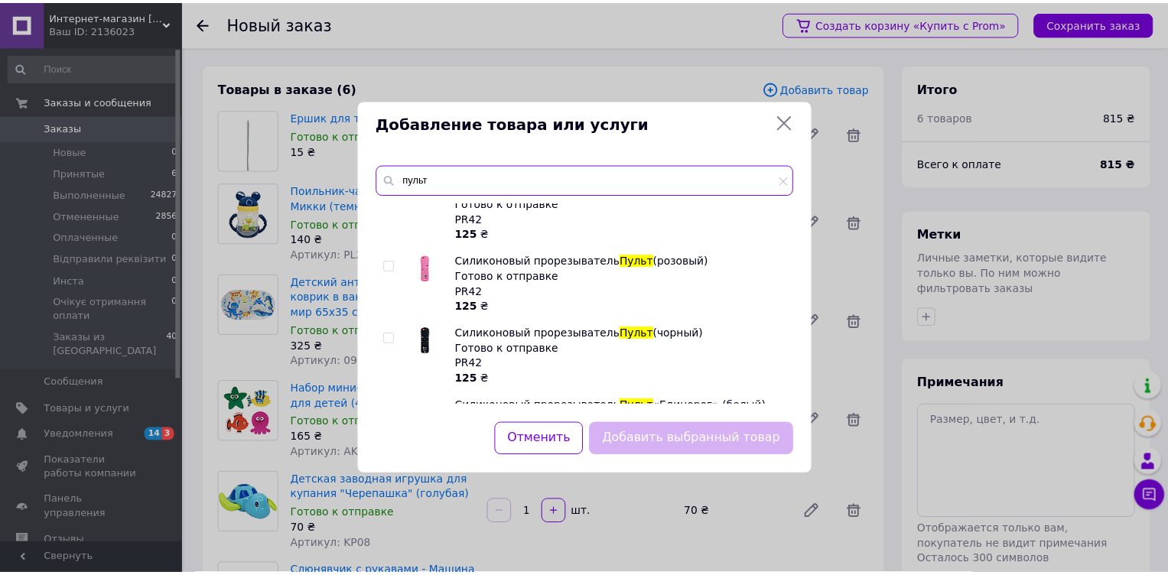
scroll to position [190, 0]
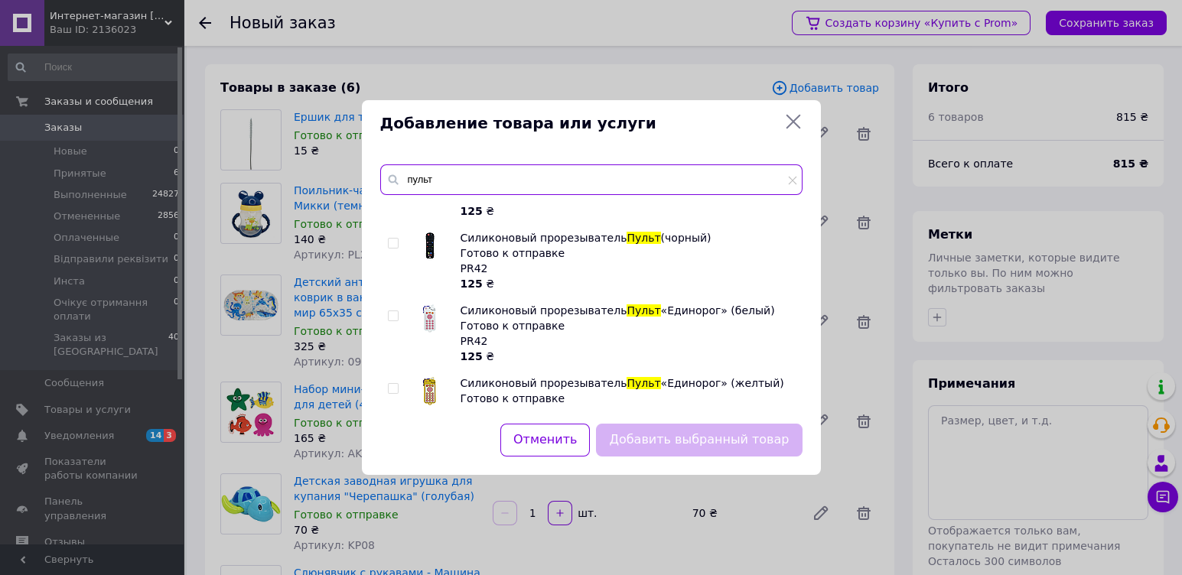
type input "пульт"
click at [389, 239] on input "checkbox" at bounding box center [393, 244] width 10 height 10
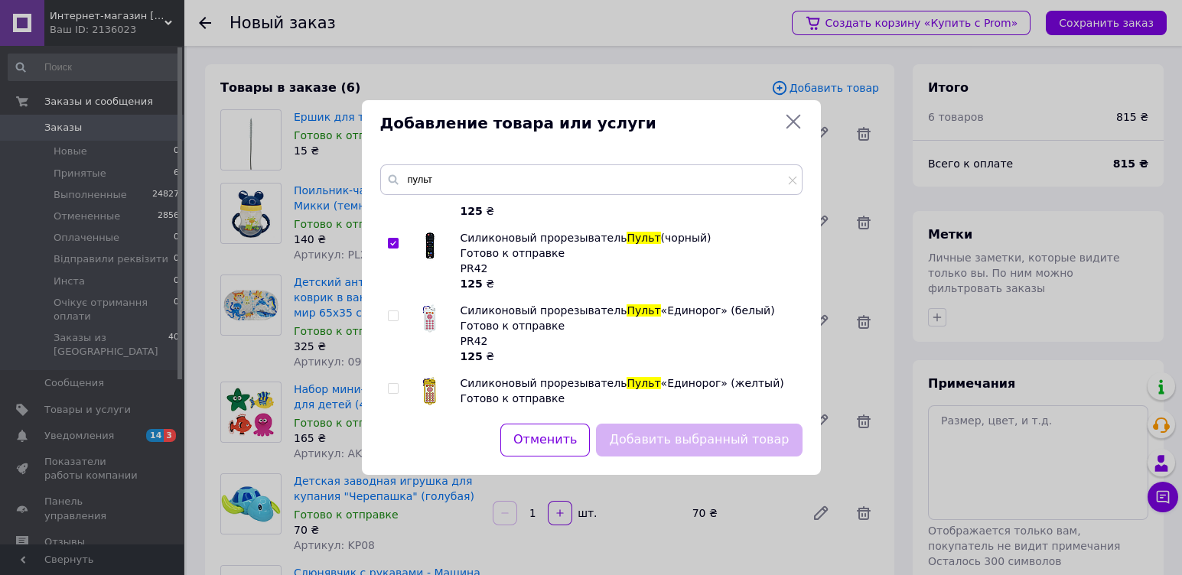
checkbox input "true"
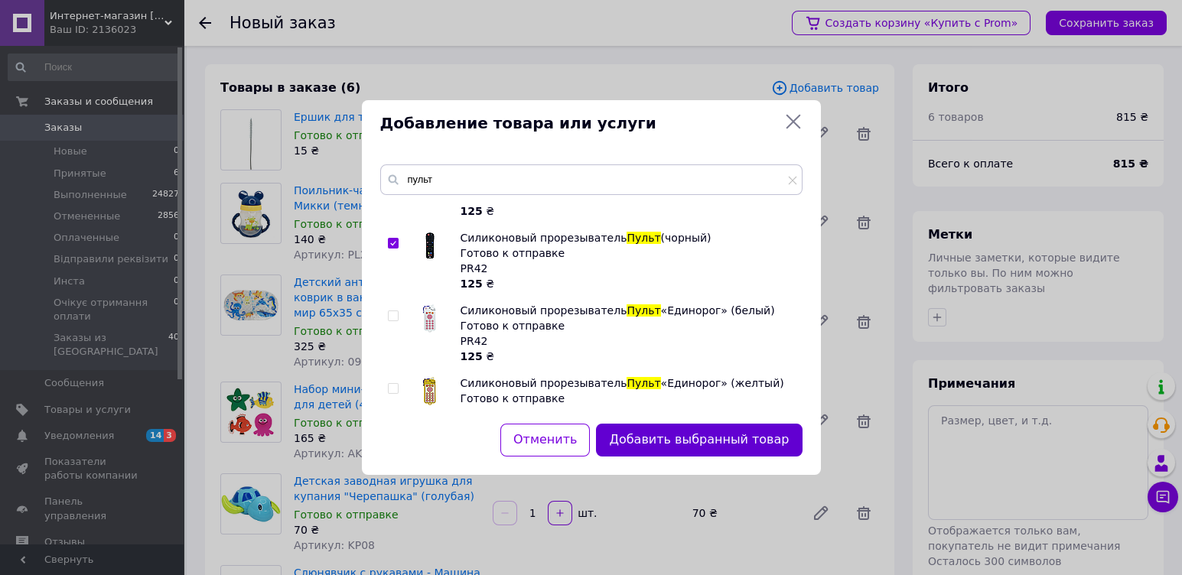
click at [659, 439] on button "Добавить выбранный товар" at bounding box center [699, 440] width 206 height 33
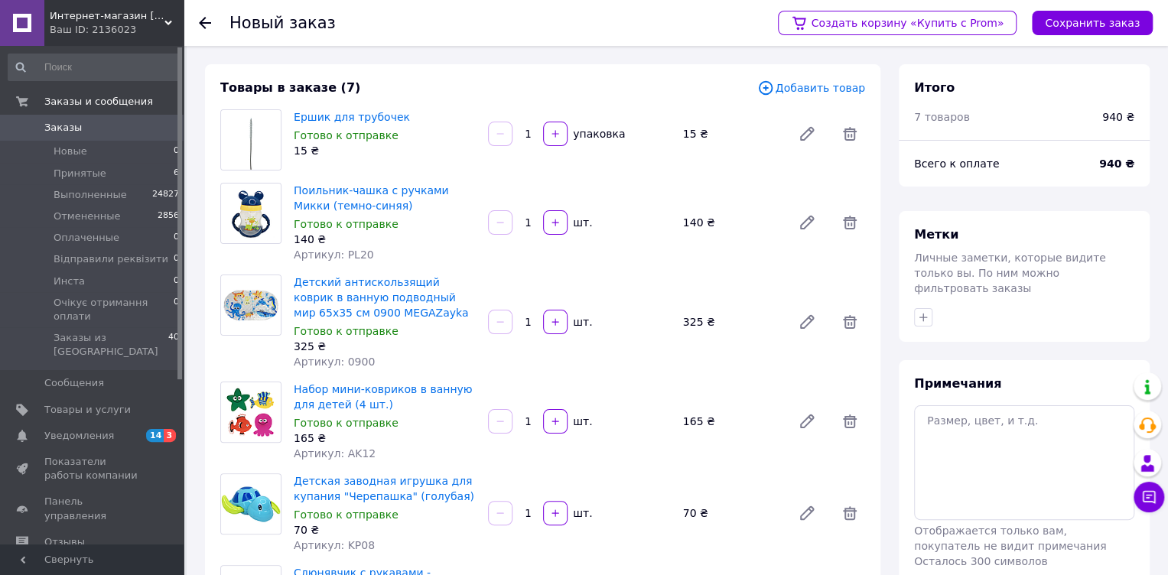
click at [830, 83] on span "Добавить товар" at bounding box center [811, 88] width 108 height 17
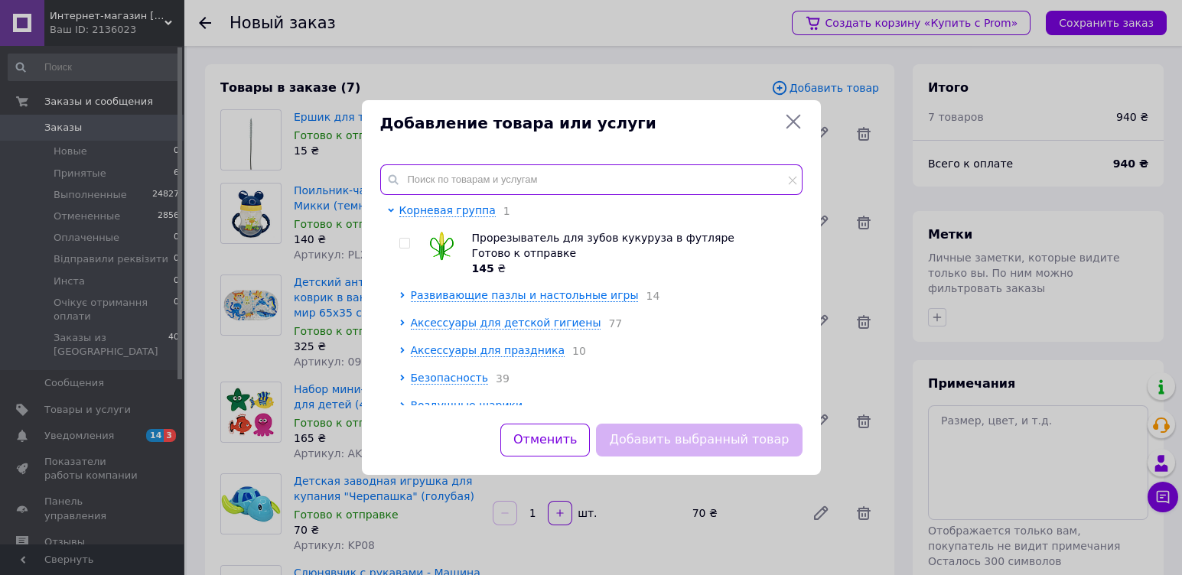
click at [463, 176] on input "text" at bounding box center [591, 179] width 422 height 31
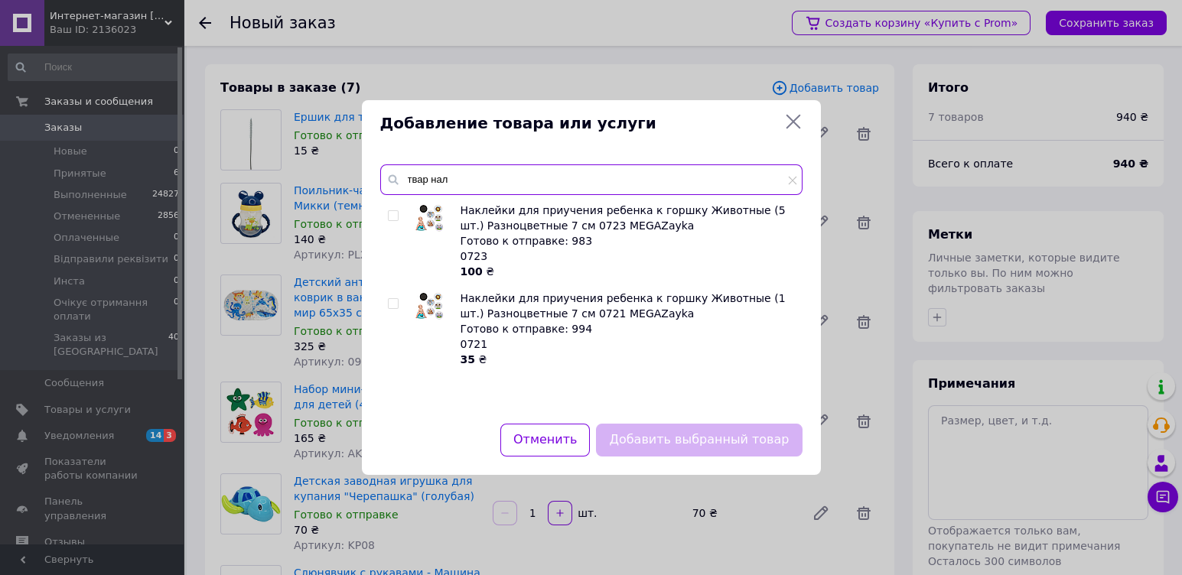
type input "твар нал"
click at [391, 215] on input "checkbox" at bounding box center [393, 216] width 10 height 10
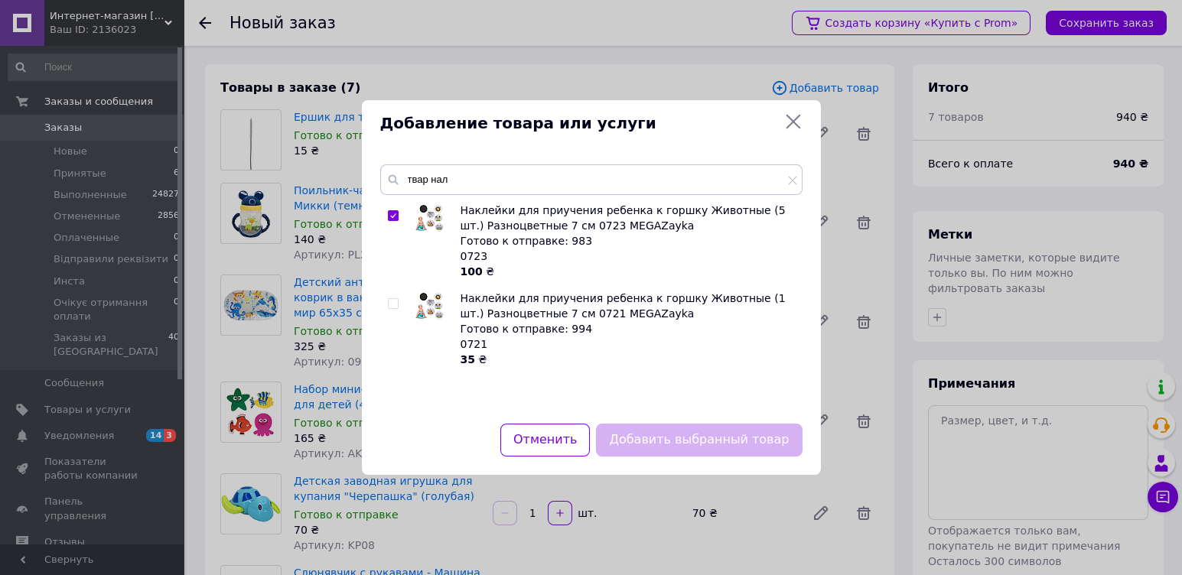
checkbox input "true"
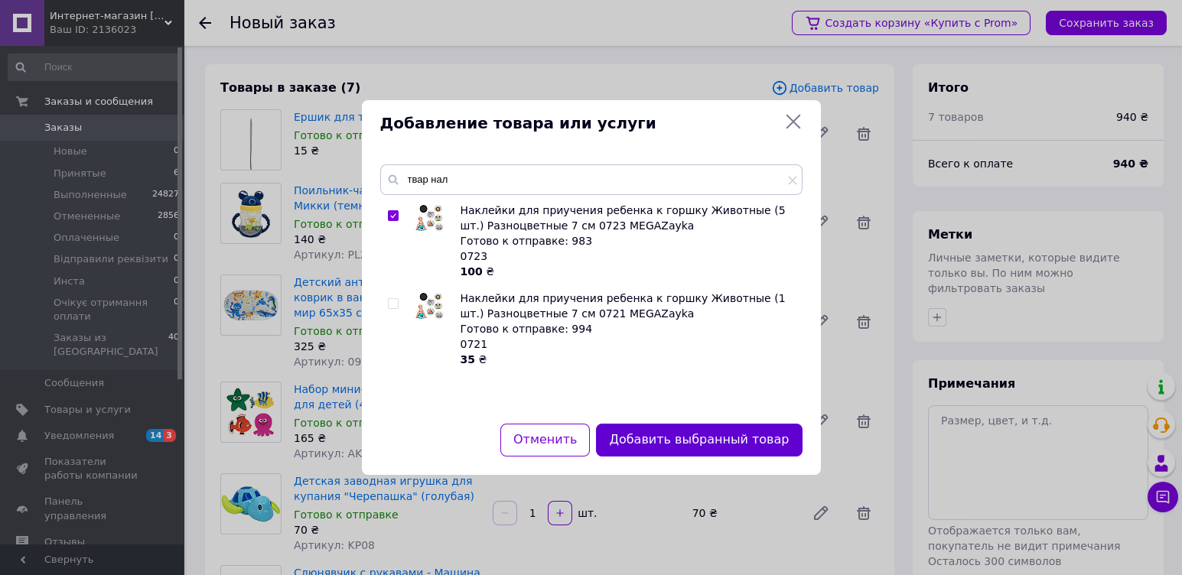
click at [698, 440] on button "Добавить выбранный товар" at bounding box center [699, 440] width 206 height 33
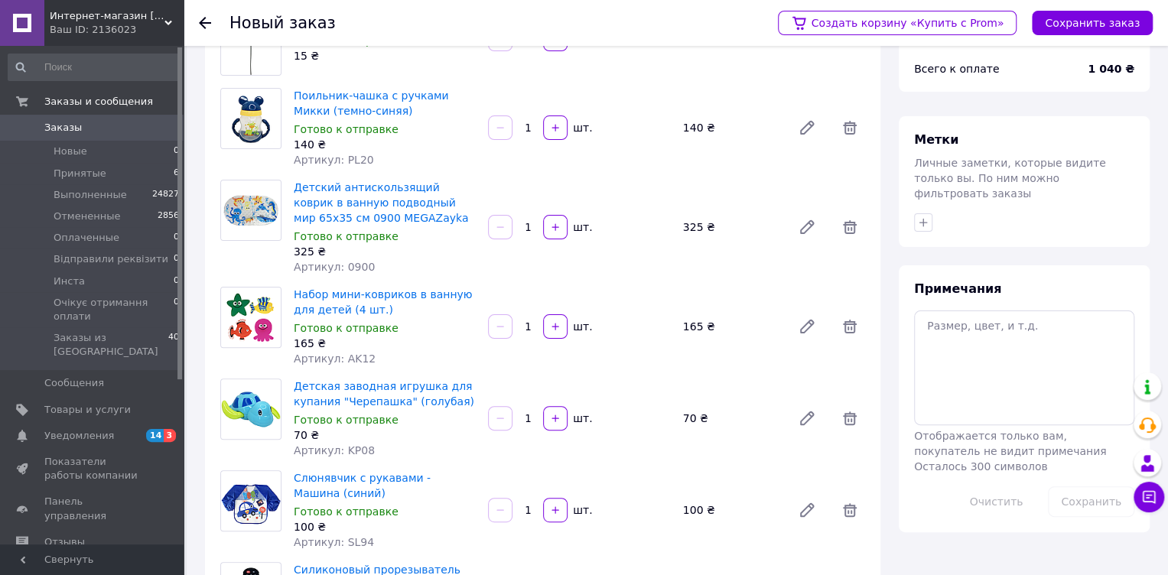
scroll to position [0, 0]
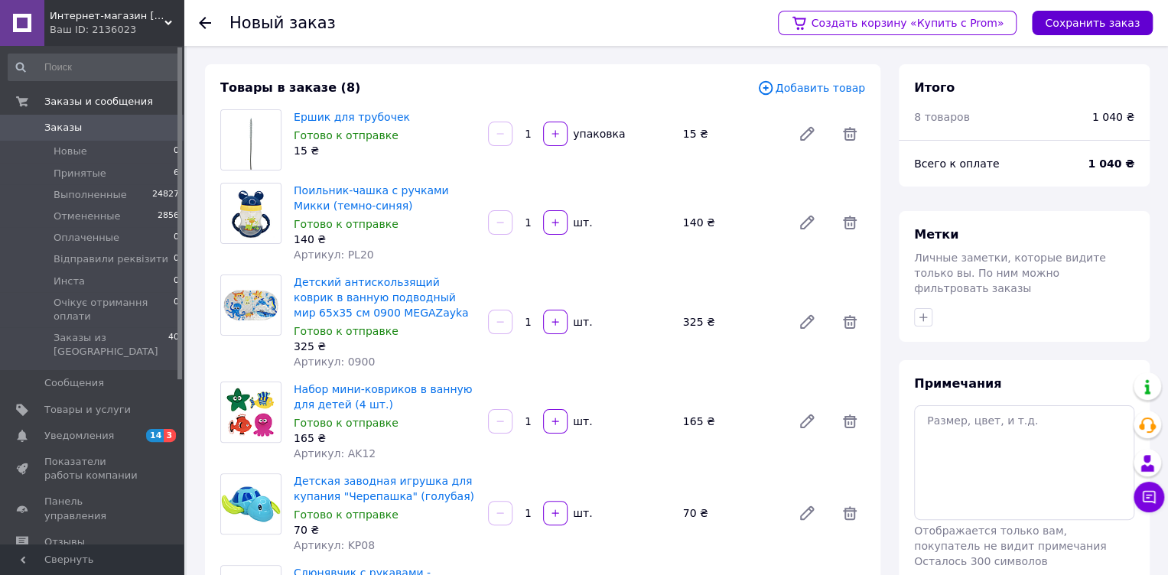
click at [1099, 26] on button "Сохранить заказ" at bounding box center [1092, 23] width 121 height 24
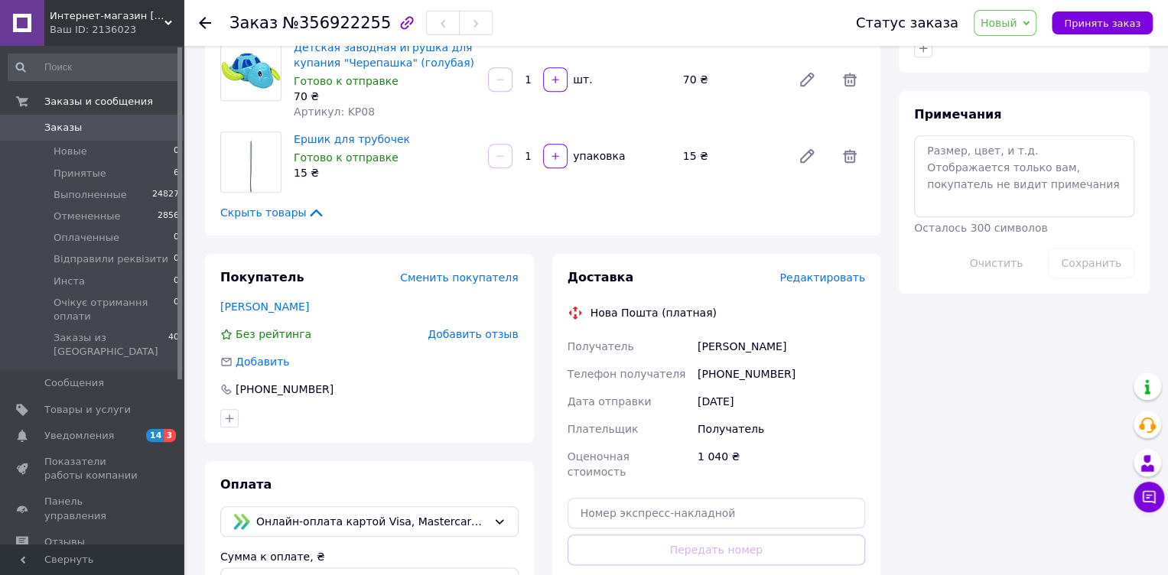
scroll to position [861, 0]
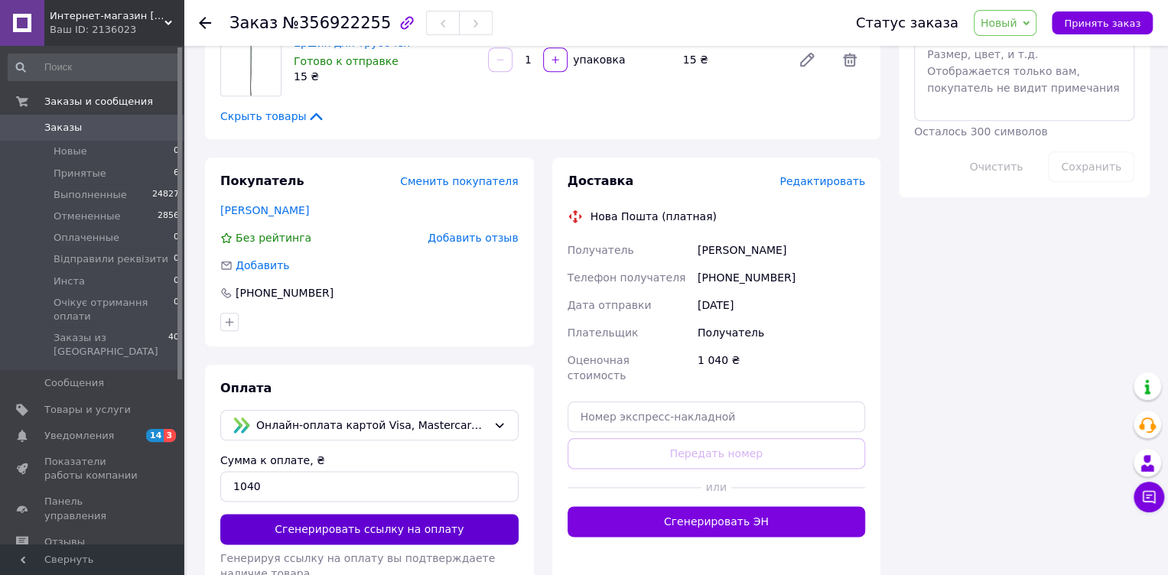
click at [330, 514] on button "Сгенерировать ссылку на оплату" at bounding box center [369, 529] width 298 height 31
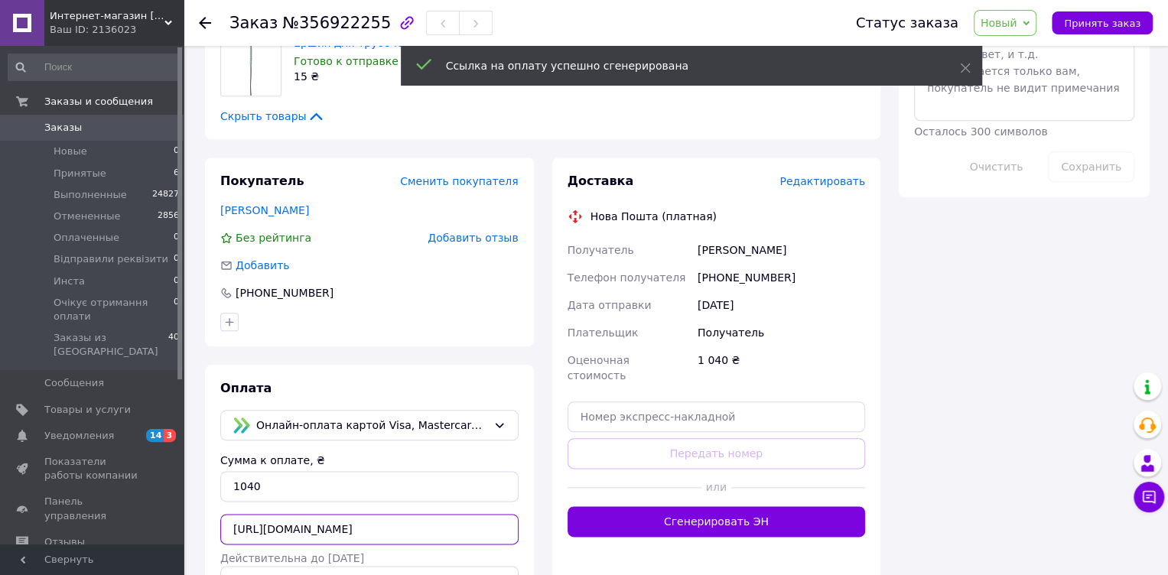
click at [232, 514] on input "[URL][DOMAIN_NAME]" at bounding box center [369, 529] width 298 height 31
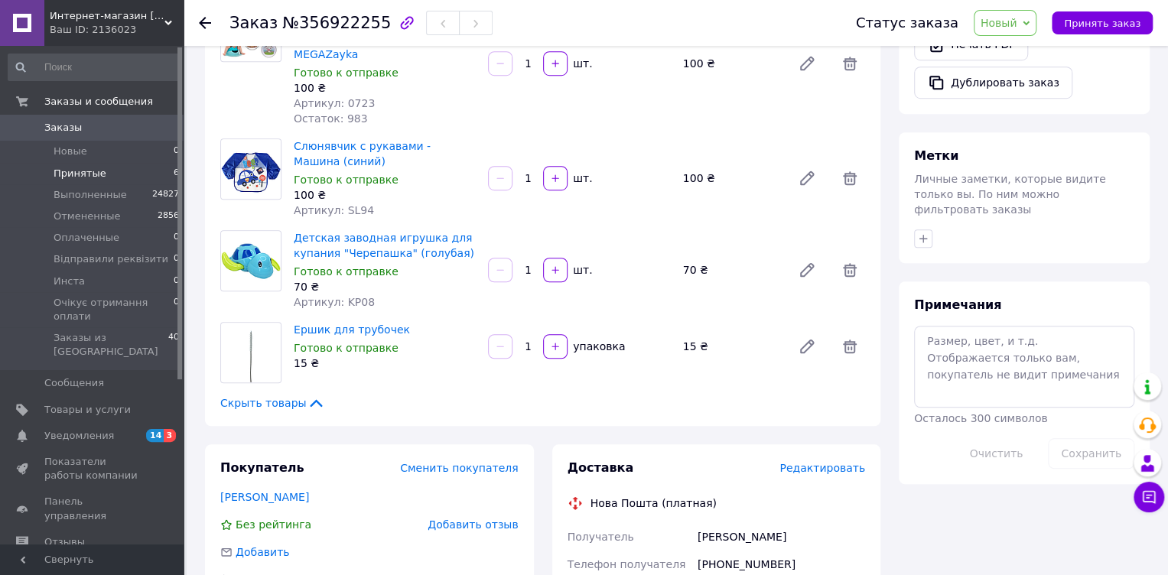
scroll to position [478, 0]
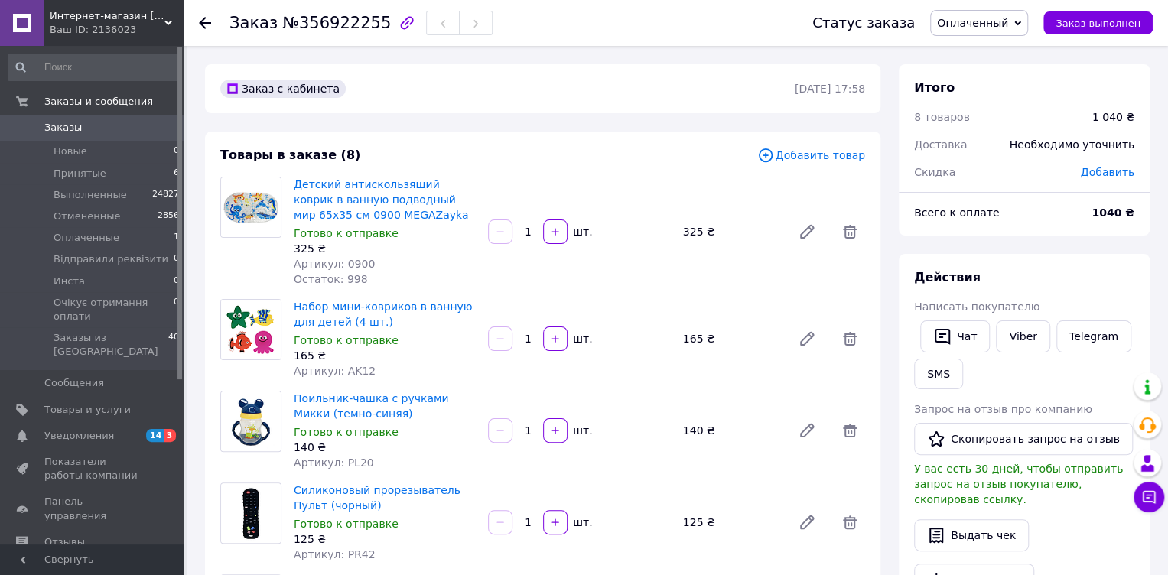
click at [1008, 21] on span "Оплаченный" at bounding box center [972, 23] width 71 height 12
click at [804, 64] on div "Заказ с кабинета [DATE] 17:58" at bounding box center [543, 88] width 676 height 49
click at [997, 20] on span "Оплаченный" at bounding box center [972, 23] width 71 height 12
click at [991, 94] on li "Отменен" at bounding box center [1006, 99] width 150 height 23
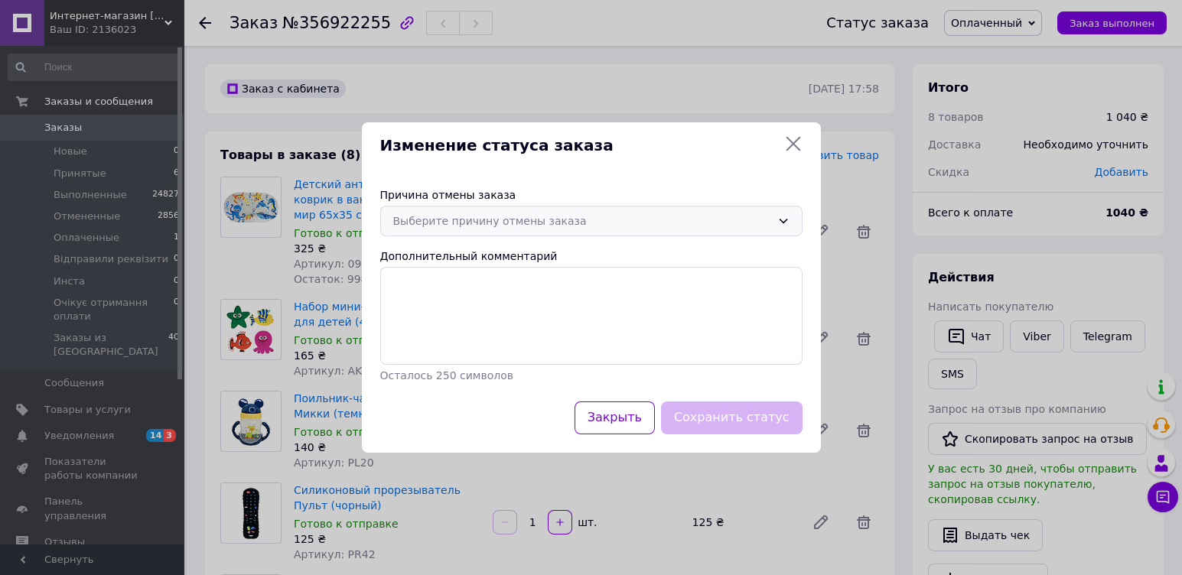
click at [471, 218] on div "Выберите причину отмены заказа" at bounding box center [582, 221] width 378 height 17
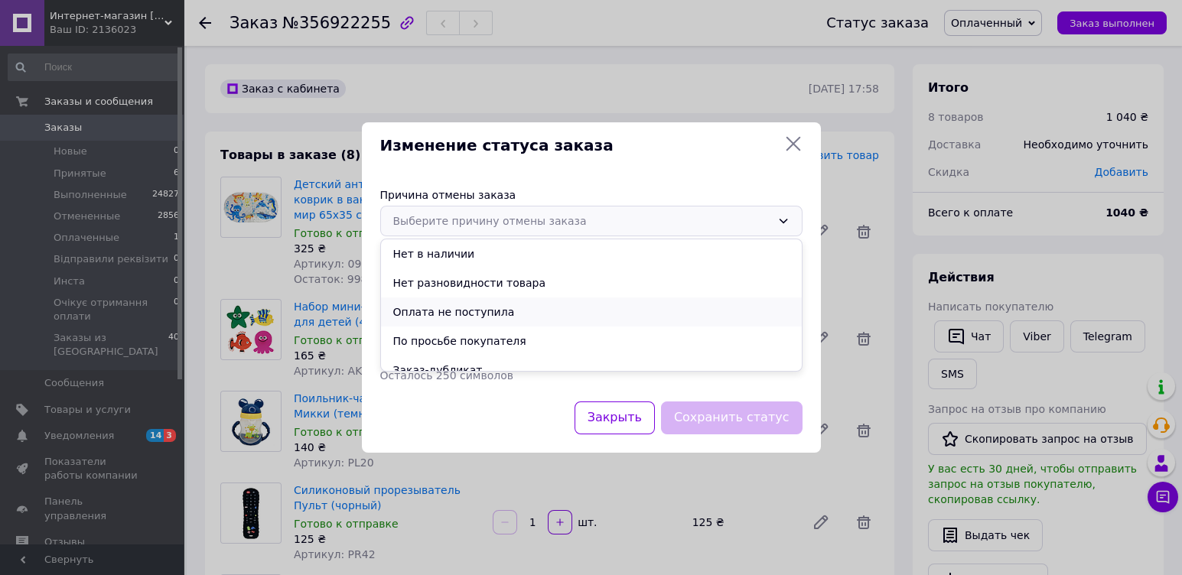
scroll to position [71, 0]
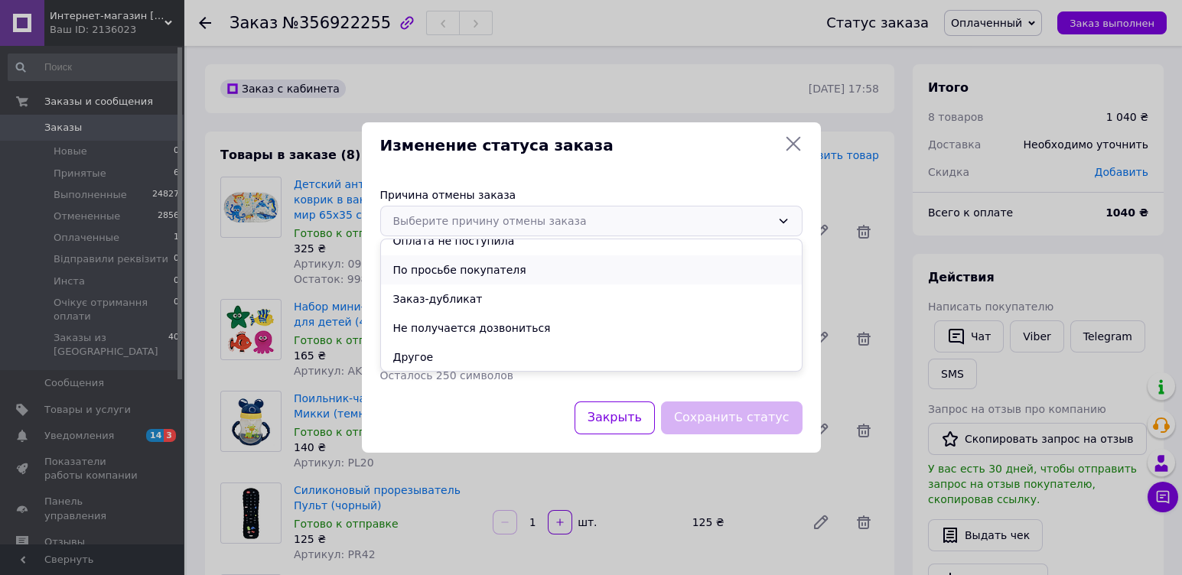
click at [477, 266] on li "По просьбе покупателя" at bounding box center [591, 270] width 421 height 29
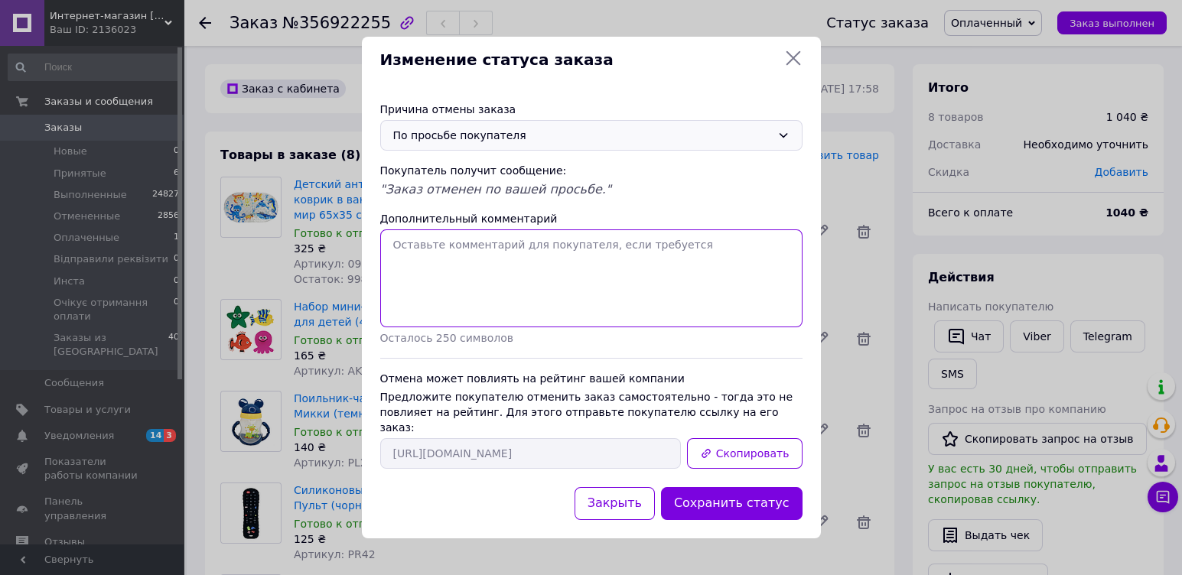
click at [470, 252] on textarea "Дополнительный комментарий" at bounding box center [591, 279] width 422 height 98
type textarea "О"
type textarea "Потрібна оплата з іншої картки"
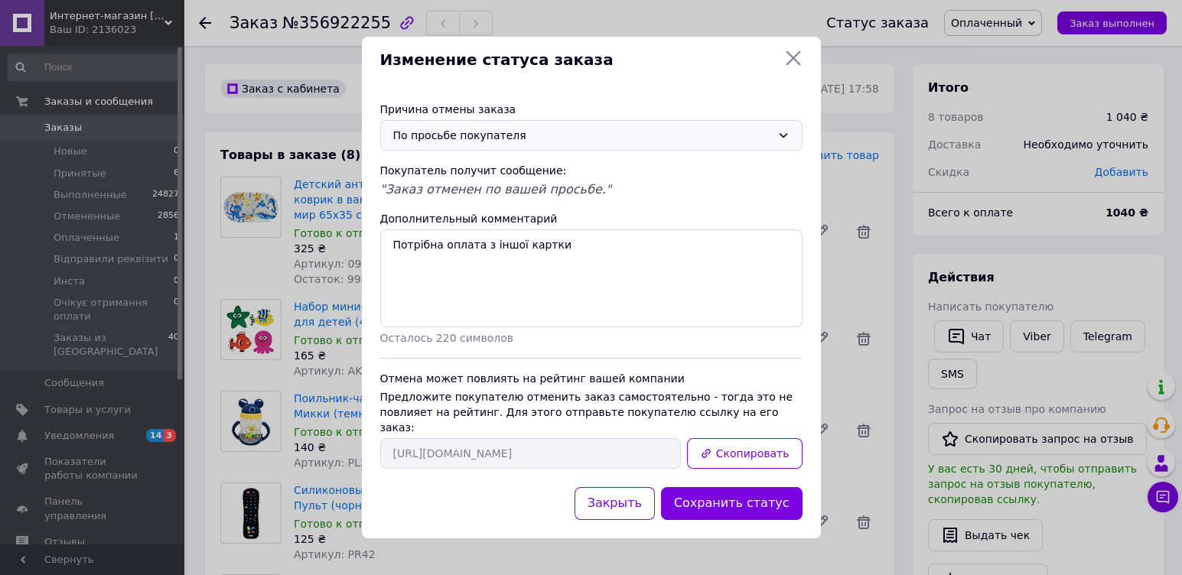
click at [503, 143] on div "По просьбе покупателя" at bounding box center [582, 135] width 378 height 17
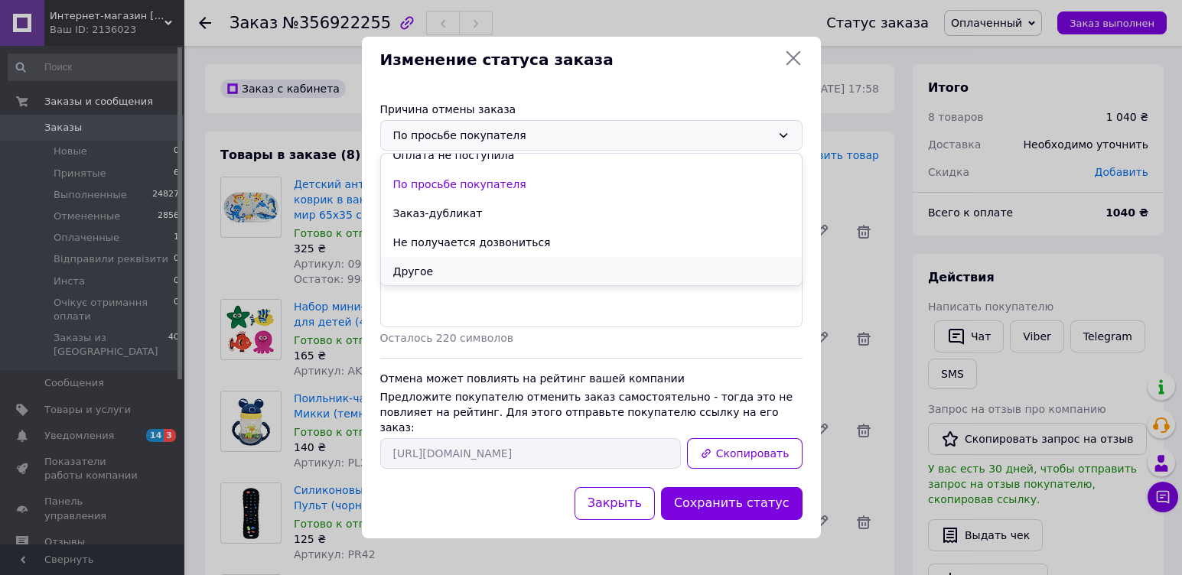
click at [503, 283] on li "Другое" at bounding box center [591, 271] width 421 height 29
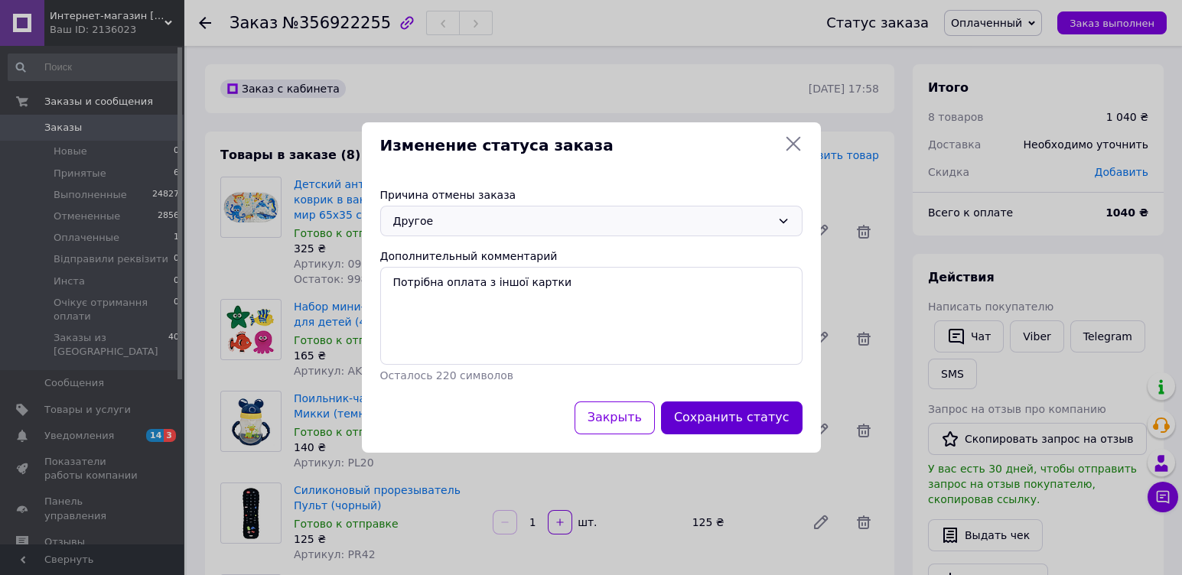
click at [747, 410] on button "Сохранить статус" at bounding box center [732, 418] width 142 height 33
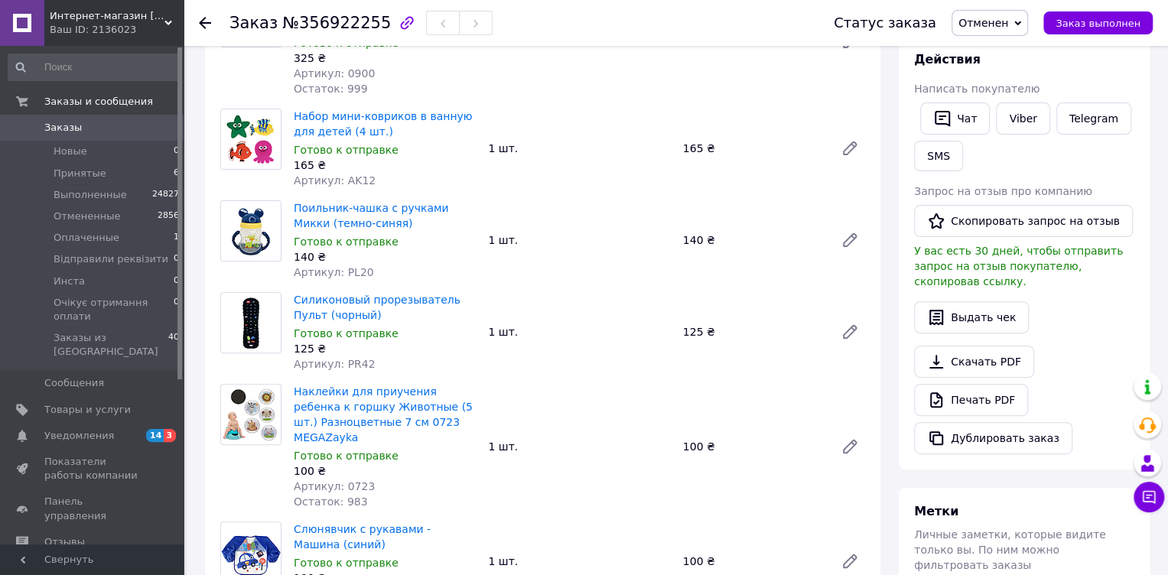
scroll to position [0, 0]
